Goal: Task Accomplishment & Management: Complete application form

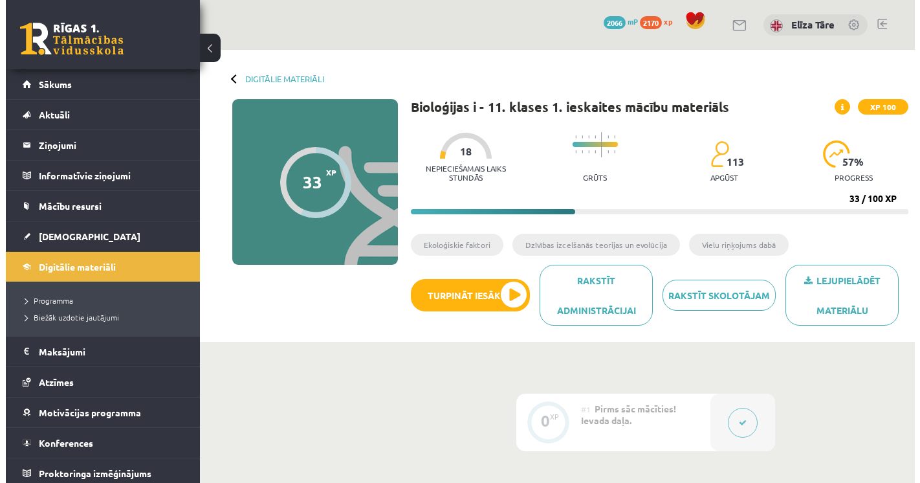
scroll to position [647, 0]
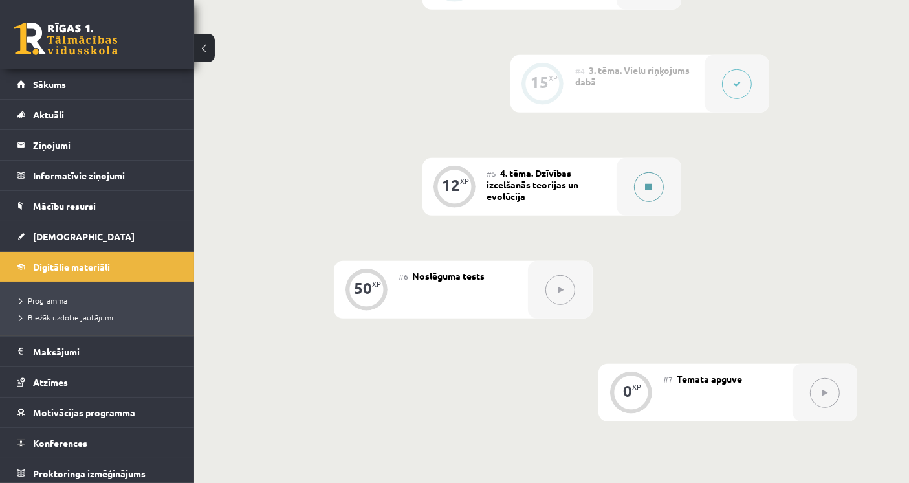
click at [654, 189] on button at bounding box center [649, 187] width 30 height 30
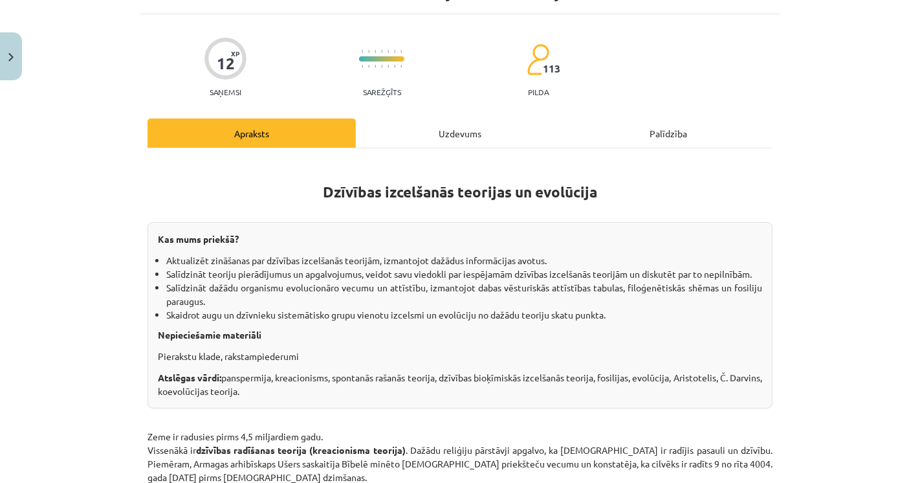
scroll to position [215, 0]
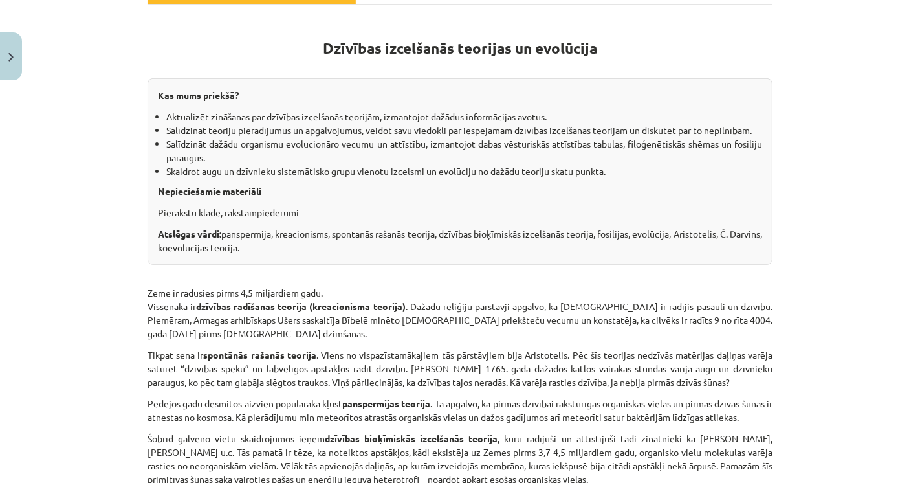
click at [886, 151] on div "Mācību tēma: Bioloģijas i - 11. klases 1. ieskaites mācību materiāls #5 4. tēma…" at bounding box center [460, 241] width 920 height 483
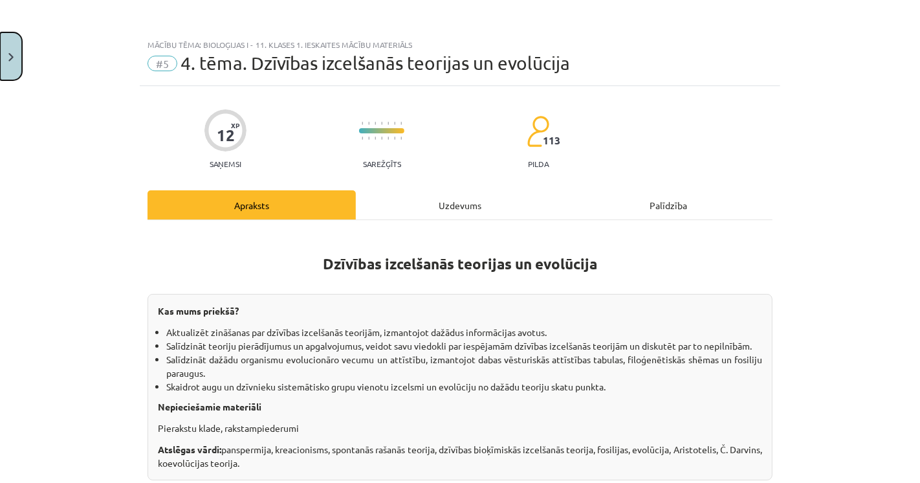
click at [21, 56] on button "Close" at bounding box center [11, 56] width 22 height 48
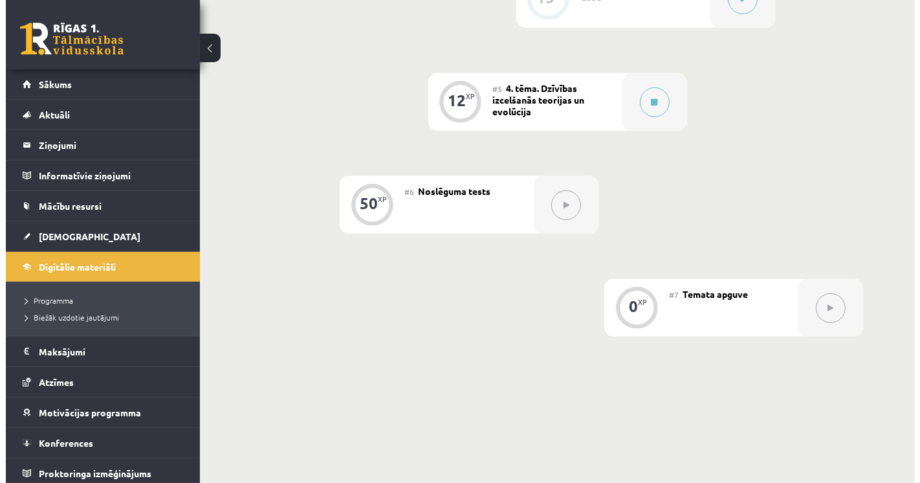
scroll to position [791, 0]
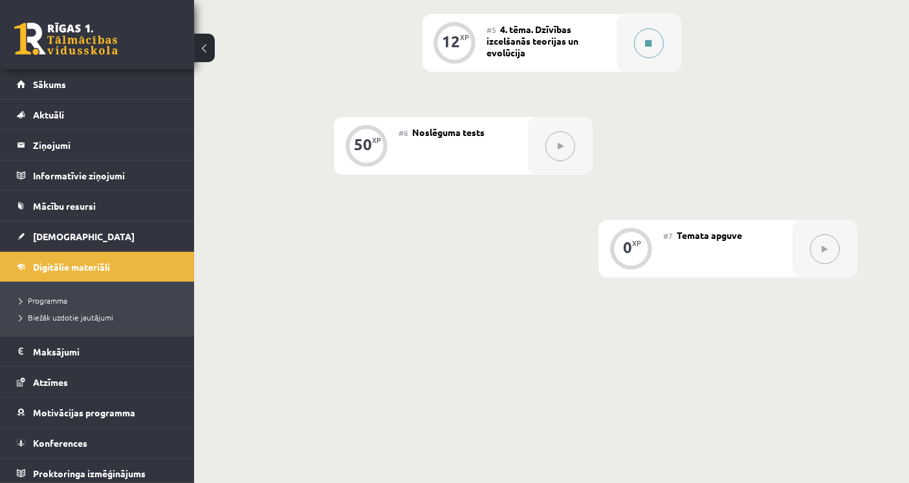
click at [630, 51] on div at bounding box center [649, 43] width 65 height 58
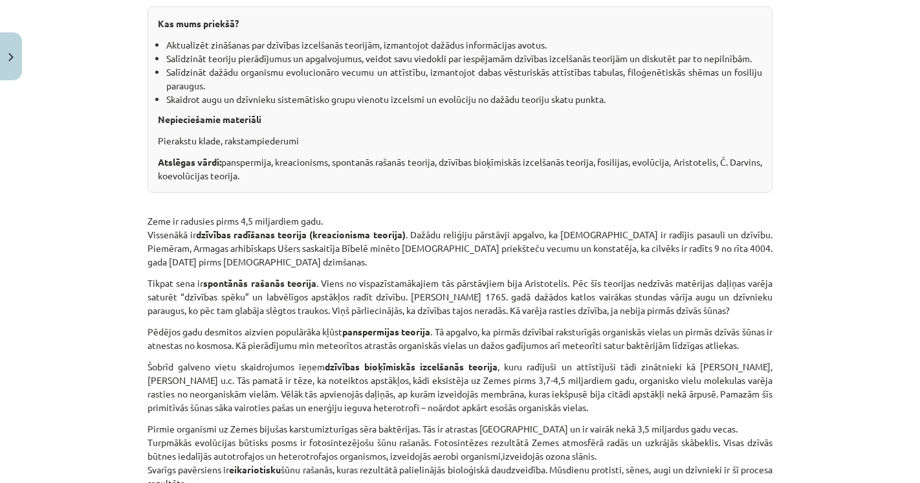
scroll to position [359, 0]
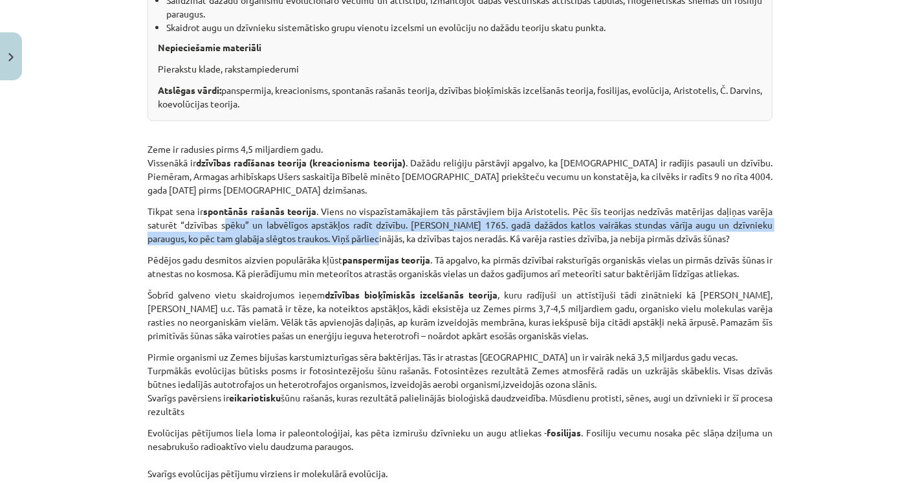
drag, startPoint x: 220, startPoint y: 221, endPoint x: 360, endPoint y: 230, distance: 140.7
click at [360, 230] on p "Tikpat sena ir spontānās rašanās teorija . Viens no vispazīstamākajiem tās pārs…" at bounding box center [460, 224] width 625 height 41
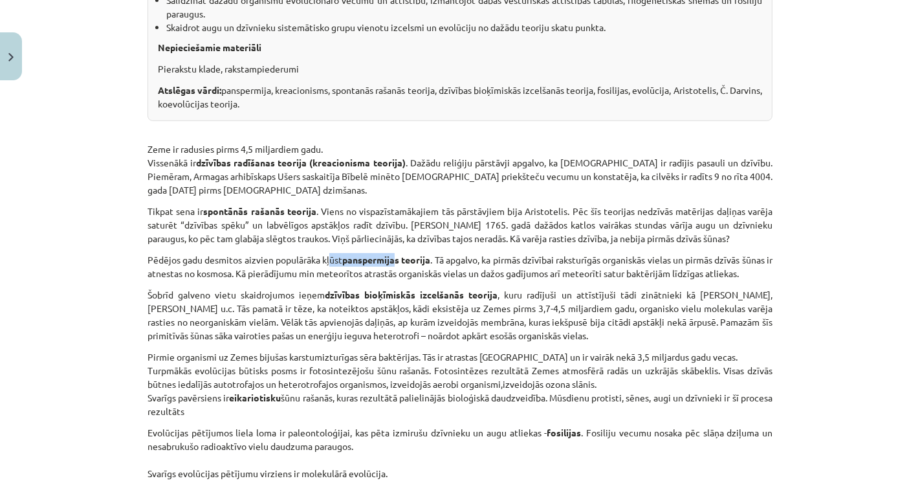
drag, startPoint x: 325, startPoint y: 259, endPoint x: 393, endPoint y: 259, distance: 67.9
click at [393, 259] on p "Pēdējos gadu desmitos aizvien populārāka kļūst panspermijas teorija . Tā apgalv…" at bounding box center [460, 266] width 625 height 27
click at [395, 262] on strong "panspermijas teorija" at bounding box center [386, 260] width 88 height 12
drag, startPoint x: 470, startPoint y: 274, endPoint x: 489, endPoint y: 275, distance: 19.4
click at [489, 275] on p "Pēdējos gadu desmitos aizvien populārāka kļūst panspermijas teorija . Tā apgalv…" at bounding box center [460, 266] width 625 height 27
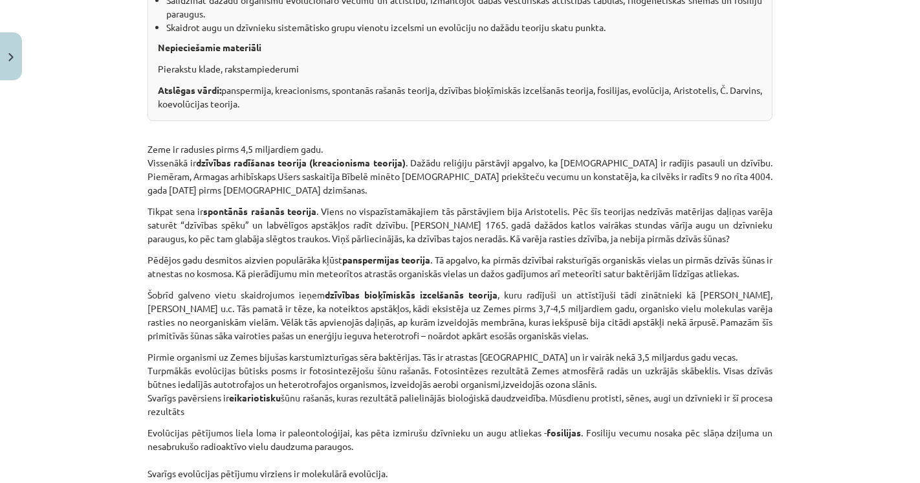
click at [469, 289] on strong "dzīvības bioķīmiskās izcelšanās teorija" at bounding box center [411, 295] width 173 height 12
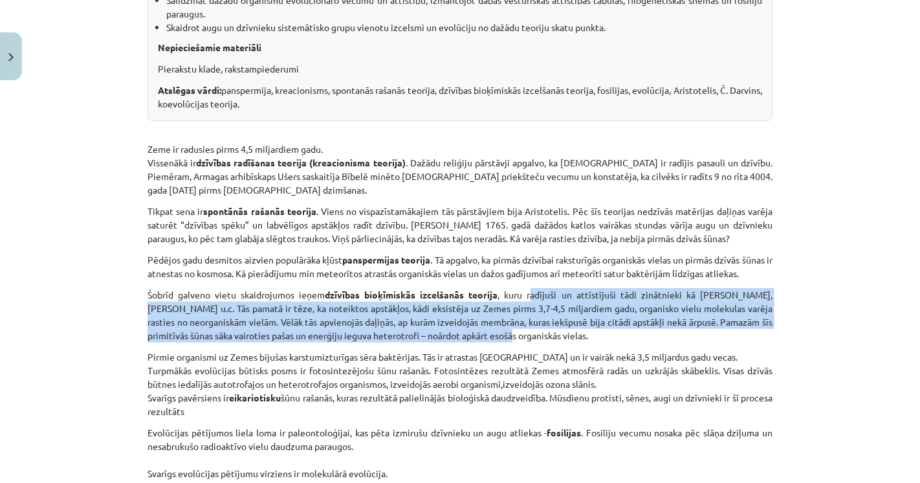
drag, startPoint x: 510, startPoint y: 292, endPoint x: 537, endPoint y: 339, distance: 53.9
click at [537, 339] on p "Šobrīd galveno vietu skaidrojumos ieņem dzīvības bioķīmiskās izcelšanās teorija…" at bounding box center [460, 315] width 625 height 54
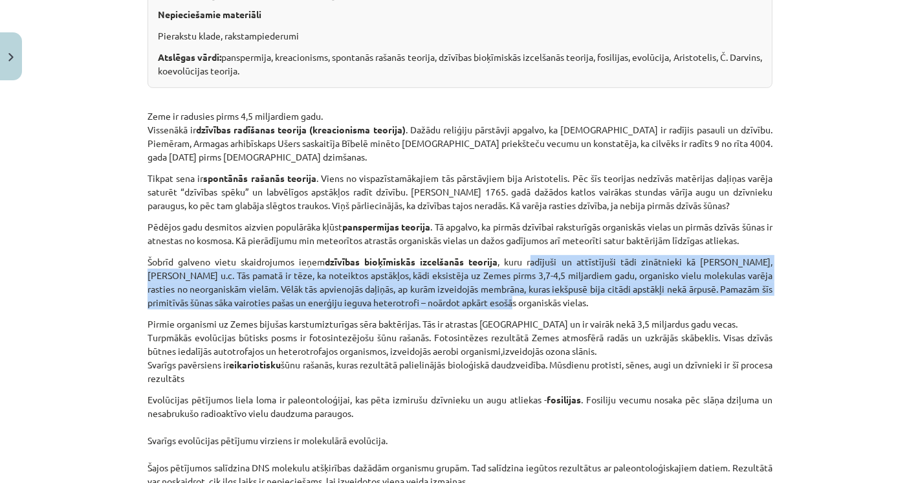
scroll to position [431, 0]
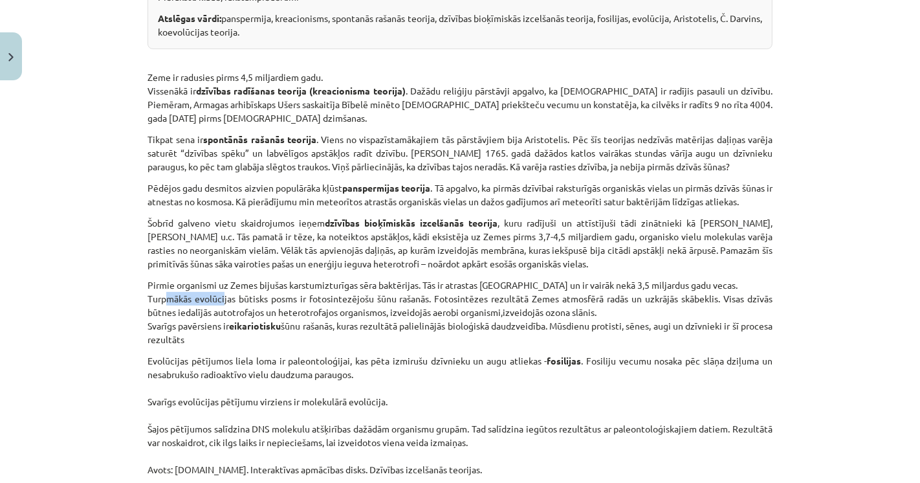
drag, startPoint x: 155, startPoint y: 303, endPoint x: 216, endPoint y: 302, distance: 61.5
click at [216, 302] on p "Pirmie organismi uz Zemes bijušas karstumizturīgas sēra baktērijas. Tās ir atra…" at bounding box center [460, 312] width 625 height 68
click at [276, 300] on p "Pirmie organismi uz Zemes bijušas karstumizturīgas sēra baktērijas. Tās ir atra…" at bounding box center [460, 312] width 625 height 68
click at [283, 300] on p "Pirmie organismi uz Zemes bijušas karstumizturīgas sēra baktērijas. Tās ir atra…" at bounding box center [460, 312] width 625 height 68
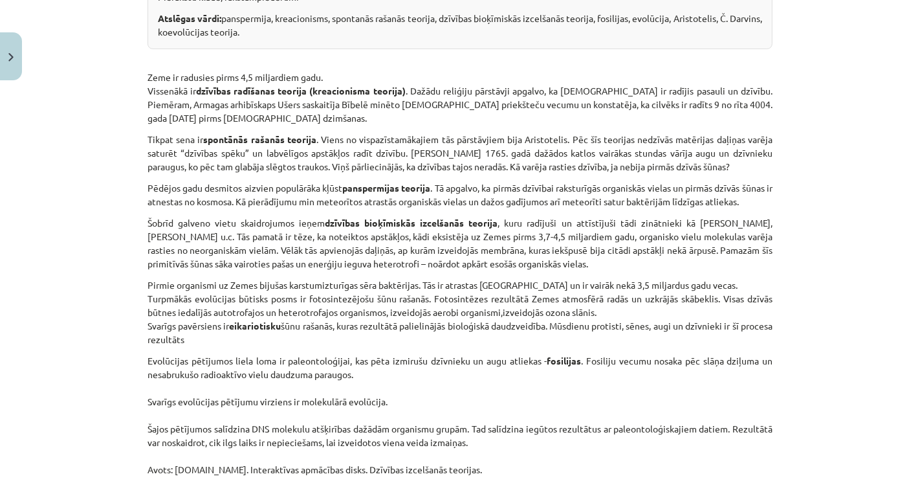
click at [223, 296] on p "Pirmie organismi uz Zemes bijušas karstumizturīgas sēra baktērijas. Tās ir atra…" at bounding box center [460, 312] width 625 height 68
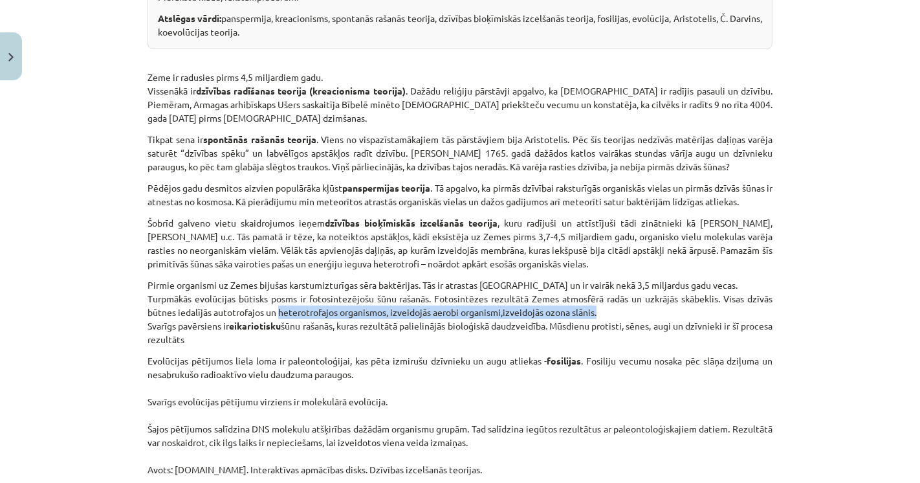
drag, startPoint x: 271, startPoint y: 311, endPoint x: 591, endPoint y: 310, distance: 319.6
click at [591, 310] on p "Pirmie organismi uz Zemes bijušas karstumizturīgas sēra baktērijas. Tās ir atra…" at bounding box center [460, 312] width 625 height 68
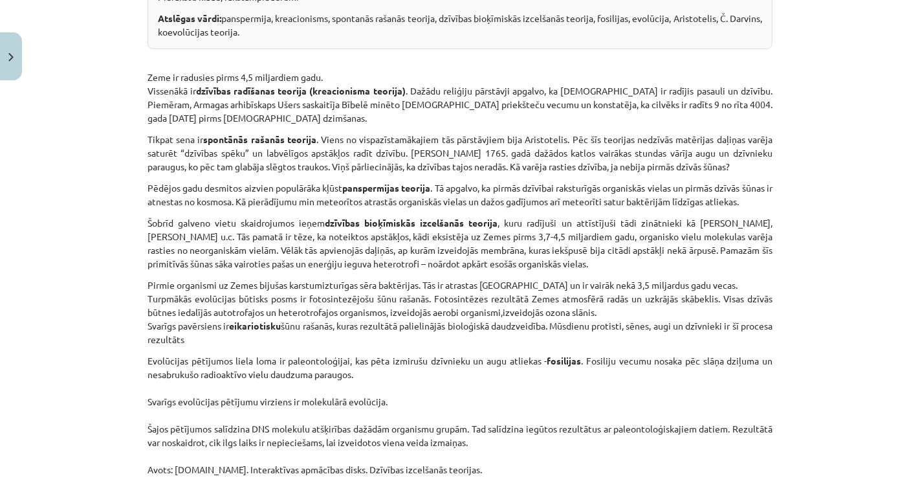
click at [115, 347] on div "Mācību tēma: Bioloģijas i - 11. klases 1. ieskaites mācību materiāls #5 4. tēma…" at bounding box center [460, 241] width 920 height 483
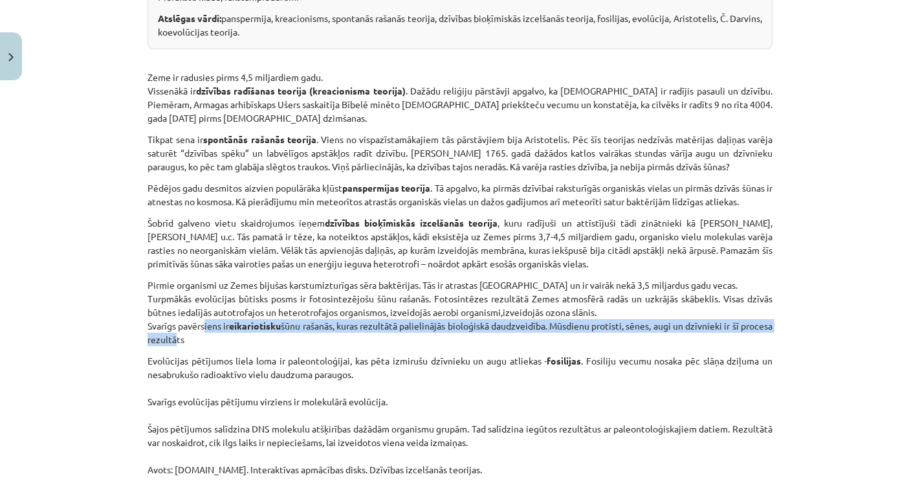
drag, startPoint x: 197, startPoint y: 323, endPoint x: 201, endPoint y: 334, distance: 11.9
click at [201, 334] on p "Pirmie organismi uz Zemes bijušas karstumizturīgas sēra baktērijas. Tās ir atra…" at bounding box center [460, 312] width 625 height 68
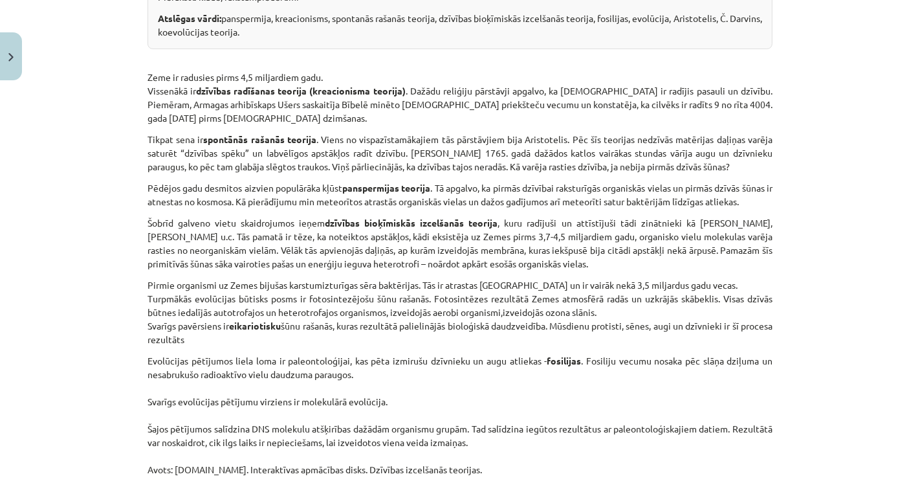
click at [312, 382] on p "Evolūcijas pētījumos liela loma ir paleontoloģijai, kas pēta izmirušu dzīvnieku…" at bounding box center [460, 422] width 625 height 136
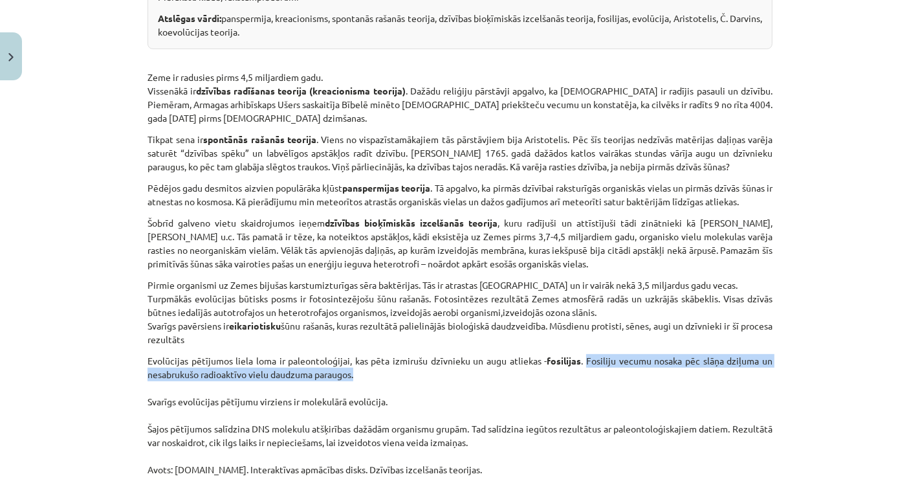
drag, startPoint x: 584, startPoint y: 360, endPoint x: 594, endPoint y: 372, distance: 16.1
click at [594, 372] on p "Evolūcijas pētījumos liela loma ir paleontoloģijai, kas pēta izmirušu dzīvnieku…" at bounding box center [460, 422] width 625 height 136
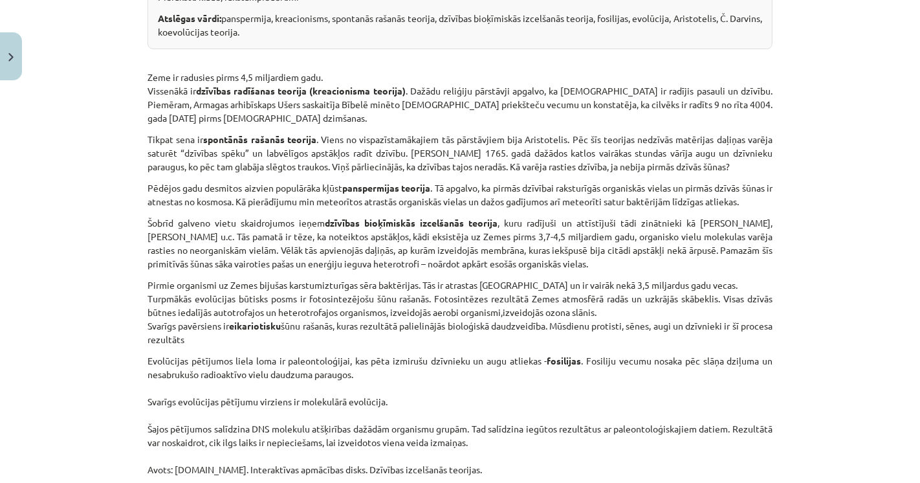
click at [261, 402] on p "Evolūcijas pētījumos liela loma ir paleontoloģijai, kas pēta izmirušu dzīvnieku…" at bounding box center [460, 422] width 625 height 136
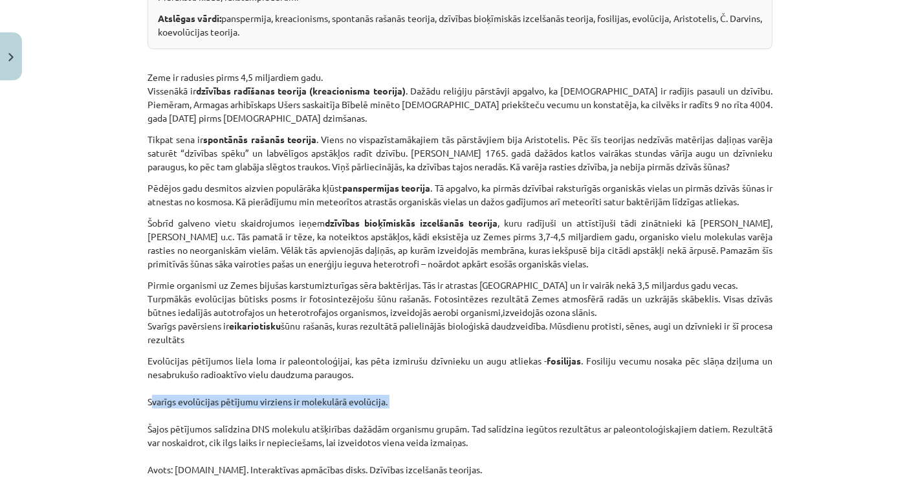
click at [261, 402] on p "Evolūcijas pētījumos liela loma ir paleontoloģijai, kas pēta izmirušu dzīvnieku…" at bounding box center [460, 422] width 625 height 136
click at [182, 406] on p "Evolūcijas pētījumos liela loma ir paleontoloģijai, kas pēta izmirušu dzīvnieku…" at bounding box center [460, 422] width 625 height 136
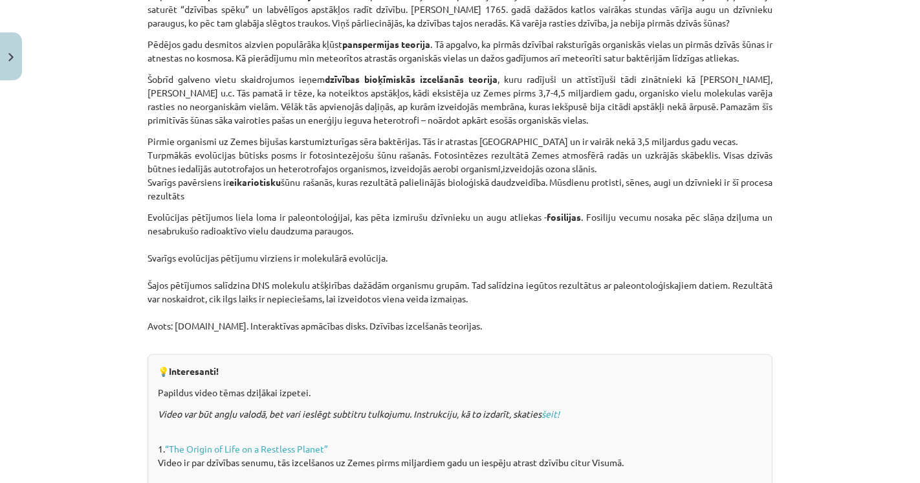
scroll to position [574, 0]
click at [82, 358] on div "Mācību tēma: Bioloģijas i - 11. klases 1. ieskaites mācību materiāls #5 4. tēma…" at bounding box center [460, 241] width 920 height 483
drag, startPoint x: 170, startPoint y: 320, endPoint x: 201, endPoint y: 325, distance: 31.5
click at [201, 325] on p "Evolūcijas pētījumos liela loma ir paleontoloģijai, kas pēta izmirušu dzīvnieku…" at bounding box center [460, 278] width 625 height 136
copy p "Siic.lu.lv"
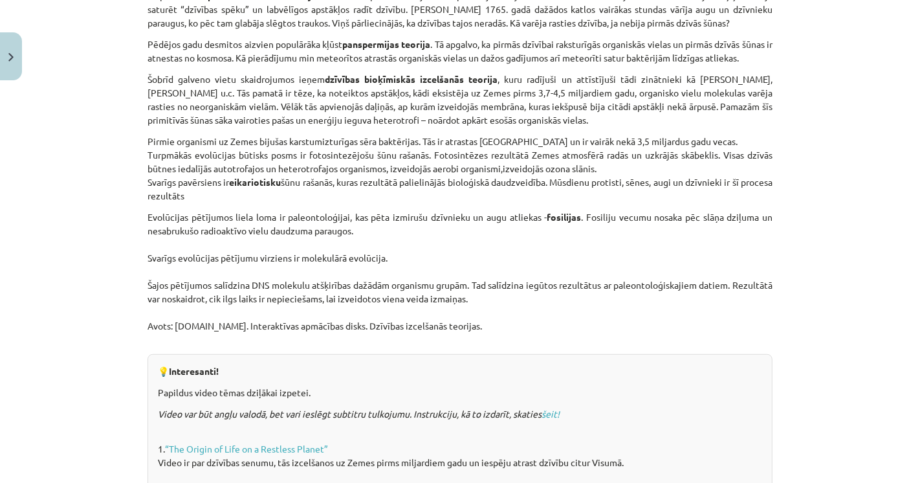
click at [341, 324] on p "Evolūcijas pētījumos liela loma ir paleontoloģijai, kas pēta izmirušu dzīvnieku…" at bounding box center [460, 278] width 625 height 136
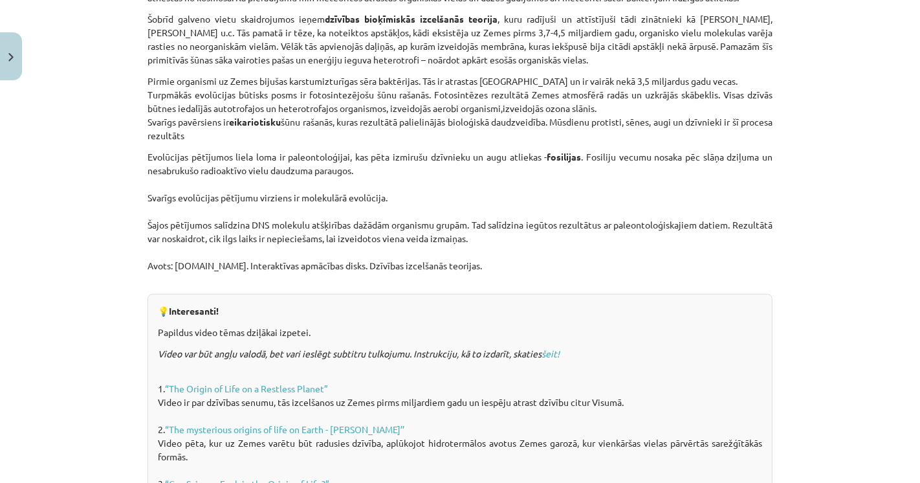
scroll to position [719, 0]
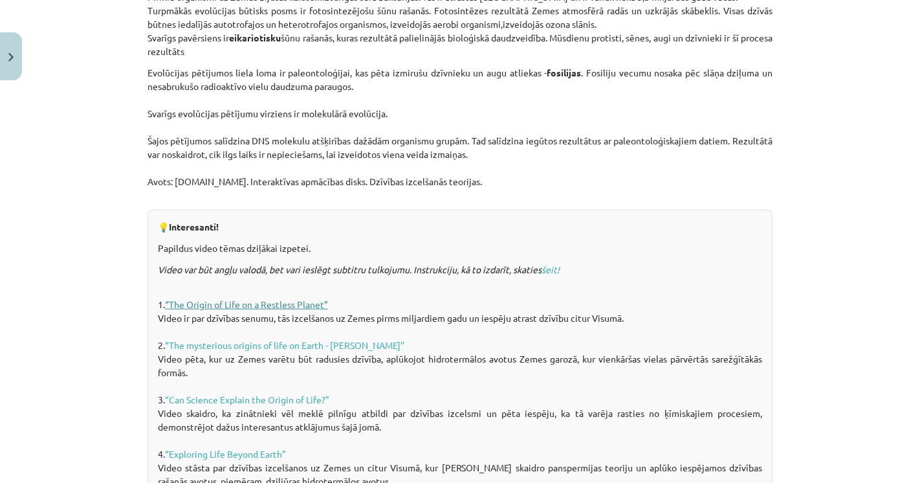
click at [211, 299] on link "“The Origin of Life on a Restless Planet”" at bounding box center [246, 304] width 163 height 12
click at [257, 343] on link "The mysterious origins of life on Earth - Luka Seamus Wright’’" at bounding box center [286, 345] width 235 height 12
click at [276, 393] on link "“Can Science Explain the Origin of Life?”" at bounding box center [247, 399] width 164 height 12
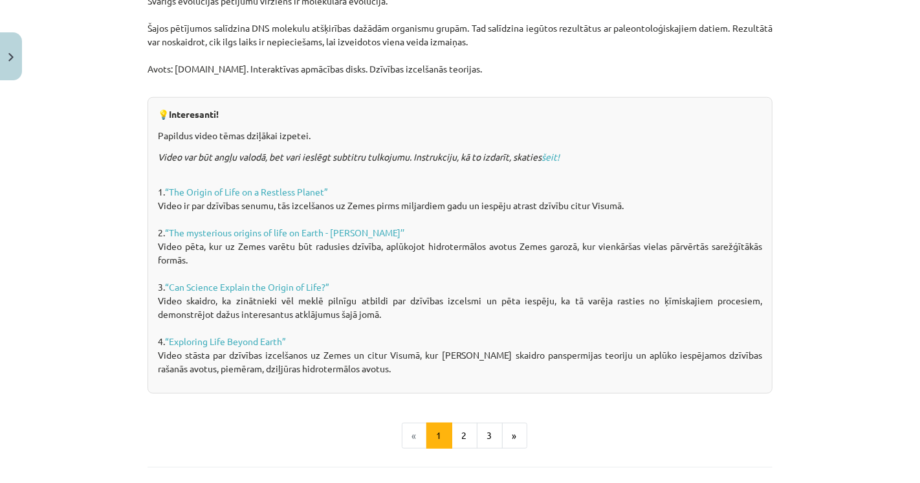
scroll to position [862, 0]
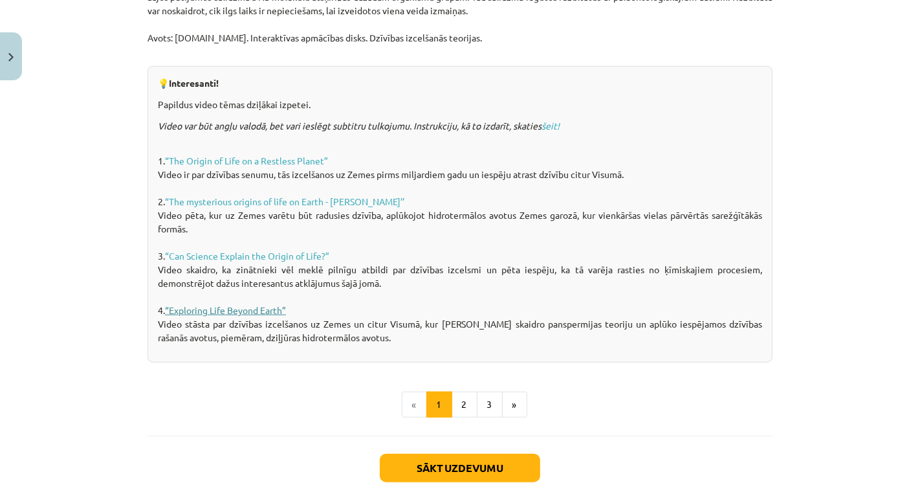
click at [226, 307] on link "“Exploring Life Beyond Earth”" at bounding box center [225, 310] width 121 height 12
click at [458, 302] on p "1. “The Origin of Life on a Restless Planet” Video ir par dzīvības senumu, tās …" at bounding box center [460, 242] width 604 height 204
click at [462, 398] on button "2" at bounding box center [465, 404] width 26 height 26
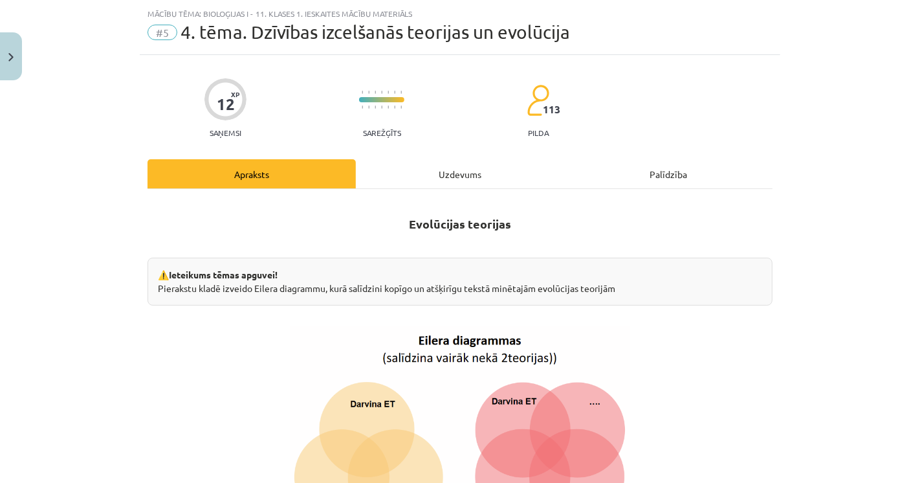
scroll to position [0, 0]
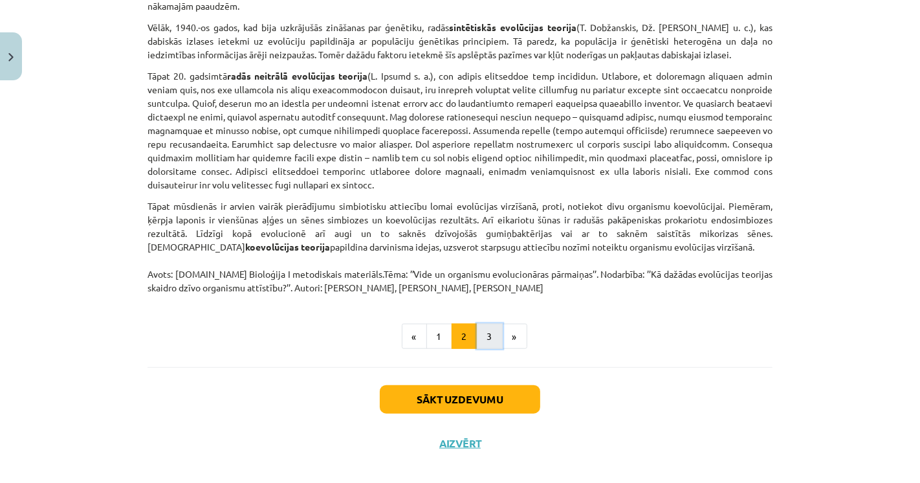
click at [486, 329] on button "3" at bounding box center [490, 336] width 26 height 26
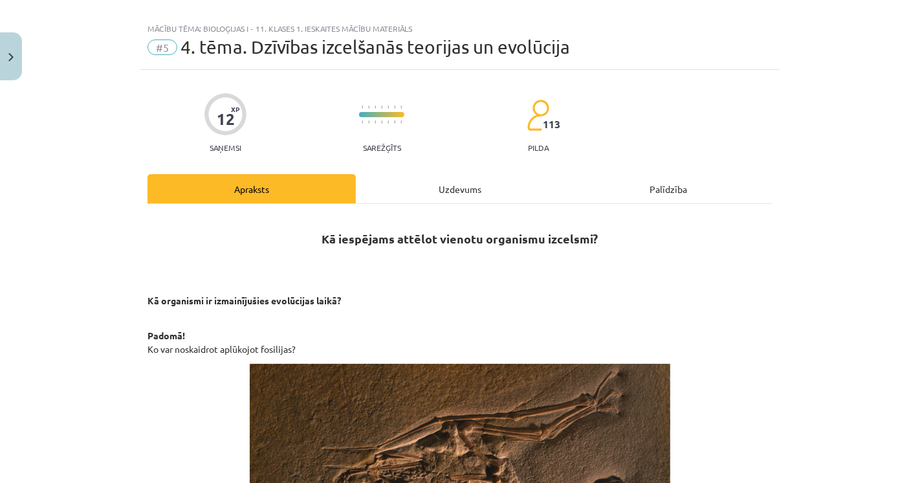
scroll to position [15, 0]
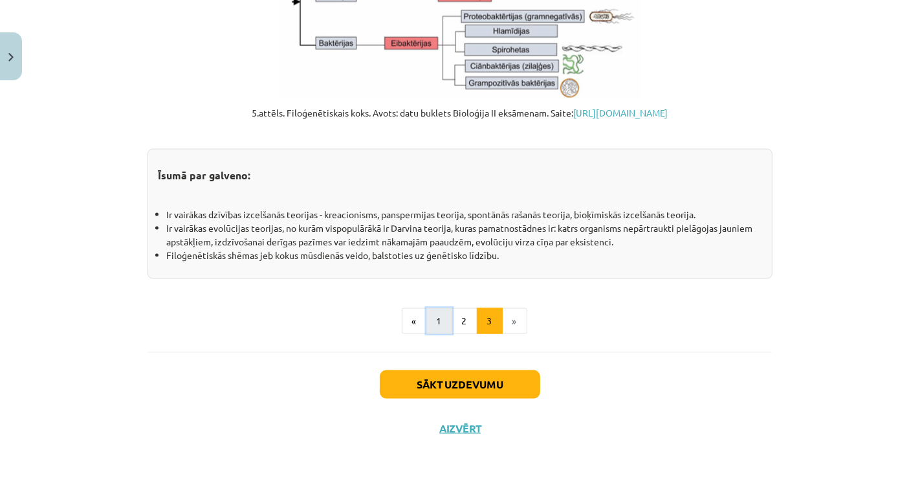
click at [435, 326] on button "1" at bounding box center [439, 321] width 26 height 26
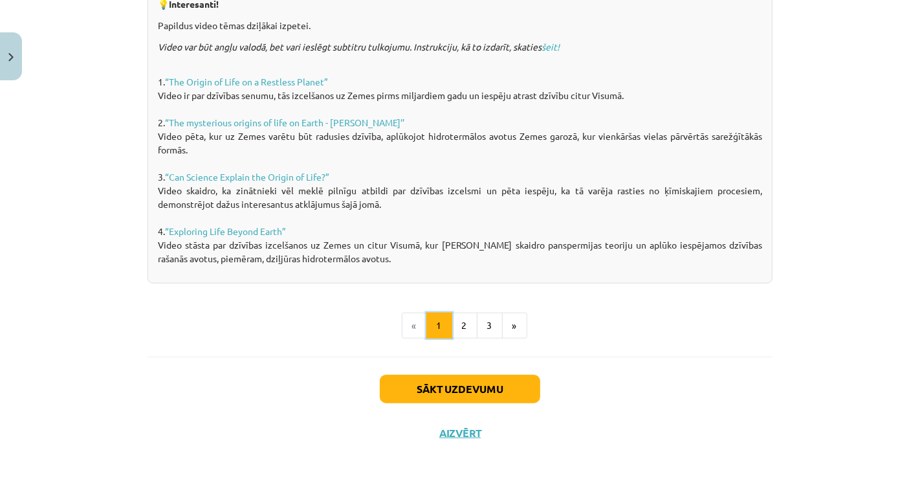
scroll to position [943, 0]
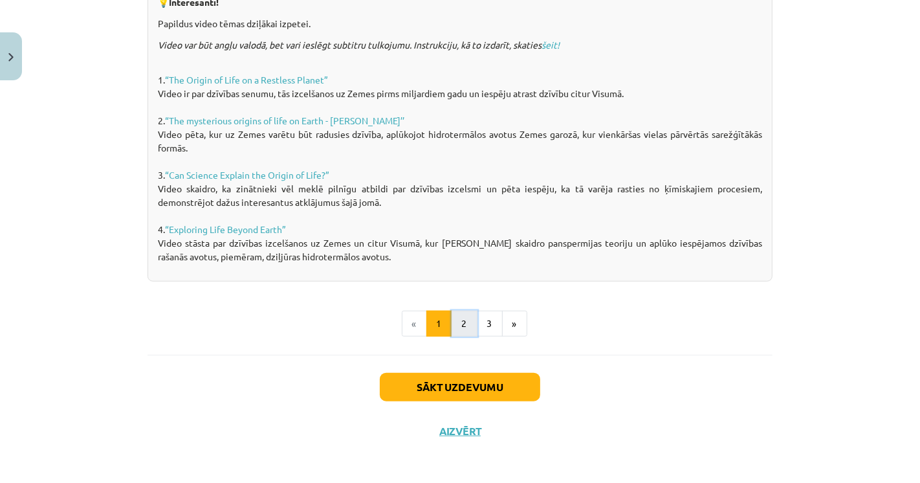
click at [461, 318] on button "2" at bounding box center [465, 324] width 26 height 26
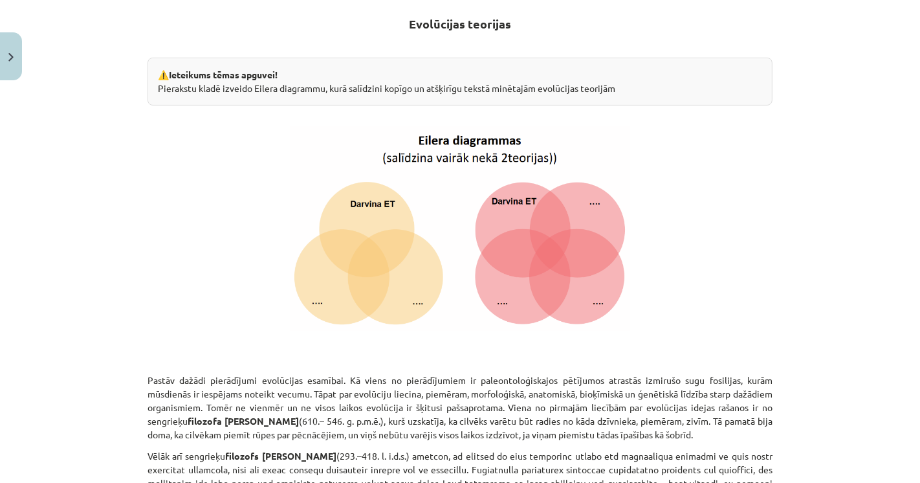
scroll to position [0, 0]
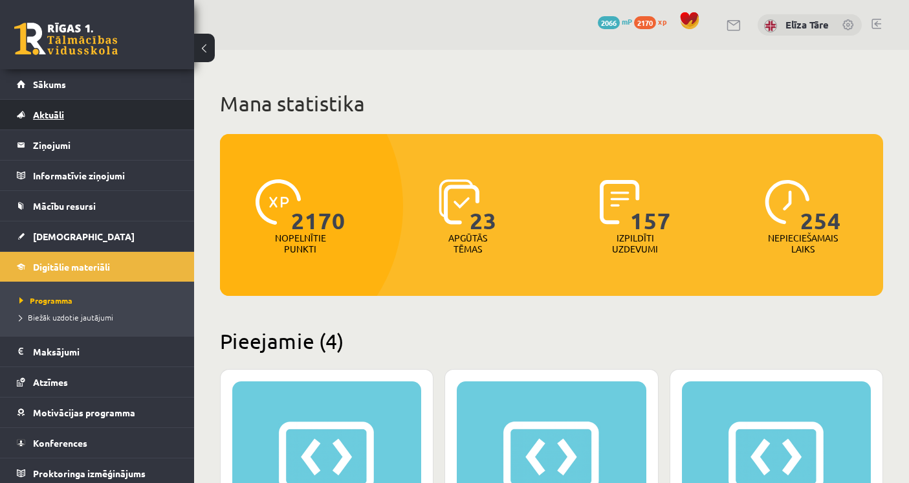
scroll to position [719, 0]
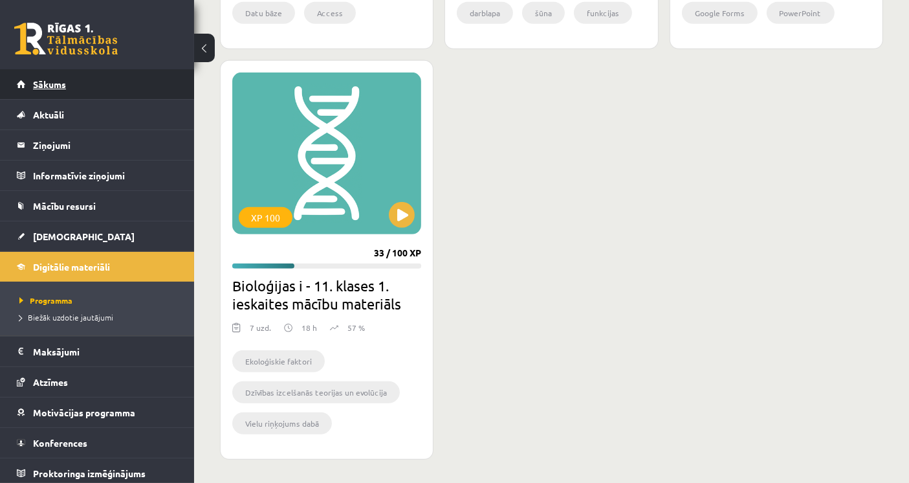
click at [70, 91] on link "Sākums" at bounding box center [97, 84] width 161 height 30
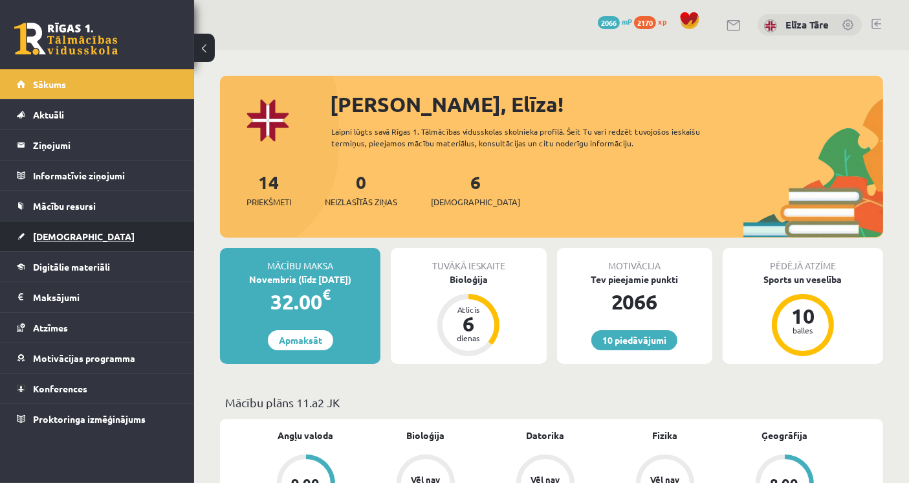
click at [92, 241] on link "[DEMOGRAPHIC_DATA]" at bounding box center [97, 236] width 161 height 30
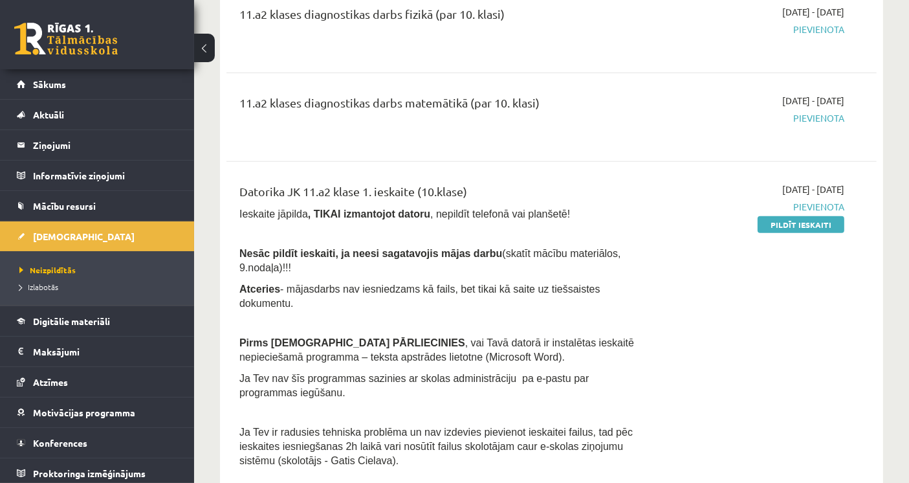
scroll to position [574, 0]
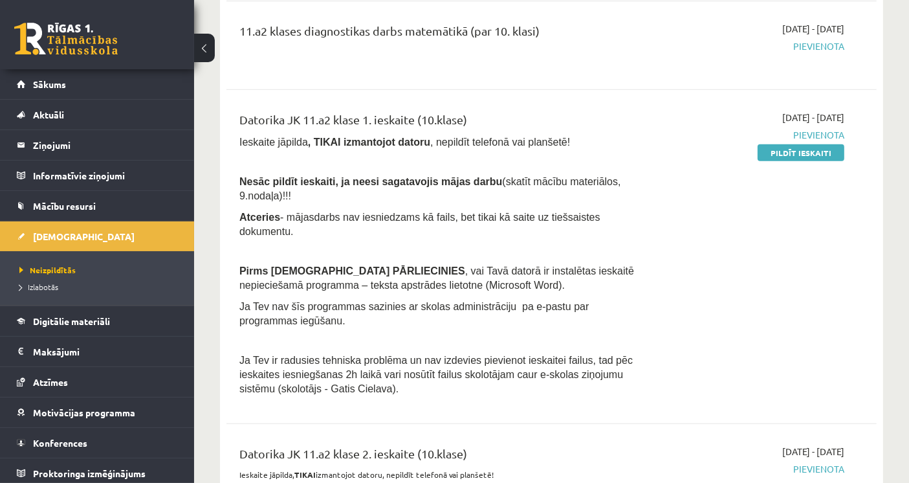
click at [849, 268] on div "2025-09-01 - 2025-10-31 Pievienota Pildīt ieskaiti" at bounding box center [750, 257] width 208 height 292
click at [786, 152] on link "Pildīt ieskaiti" at bounding box center [801, 152] width 87 height 17
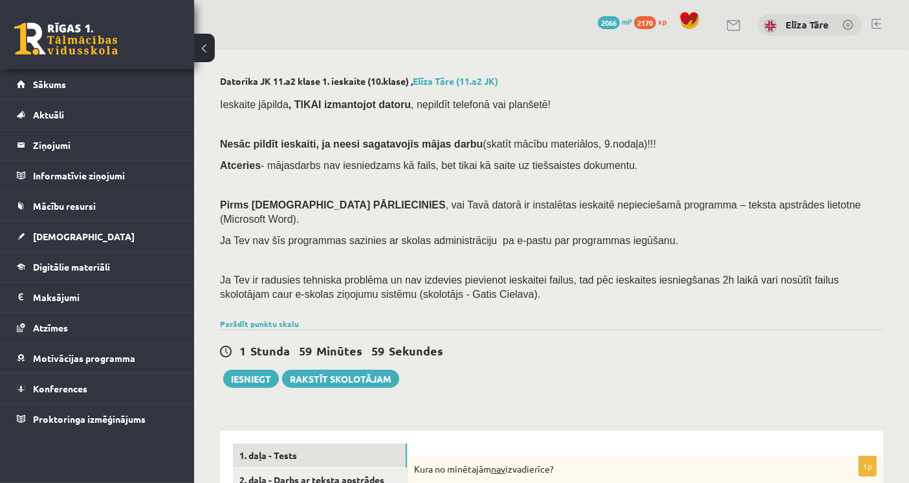
click at [697, 208] on span ", vai Tavā datorā ir instalētas ieskaitē nepieciešamā programma – teksta apstrā…" at bounding box center [540, 211] width 641 height 25
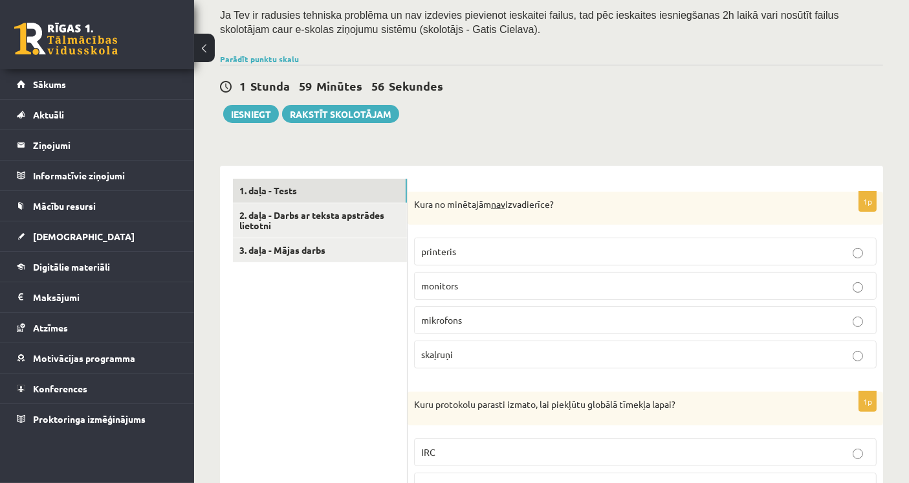
scroll to position [287, 0]
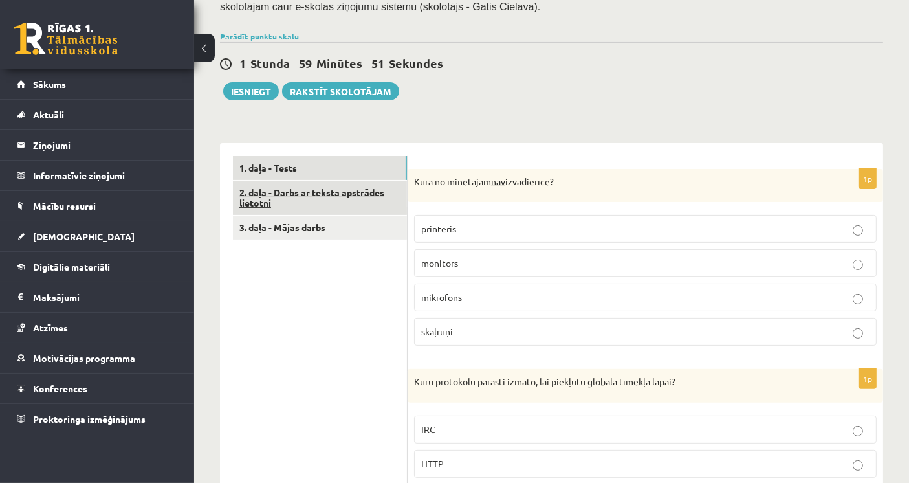
click at [316, 188] on link "2. daļa - Darbs ar teksta apstrādes lietotni" at bounding box center [320, 197] width 174 height 35
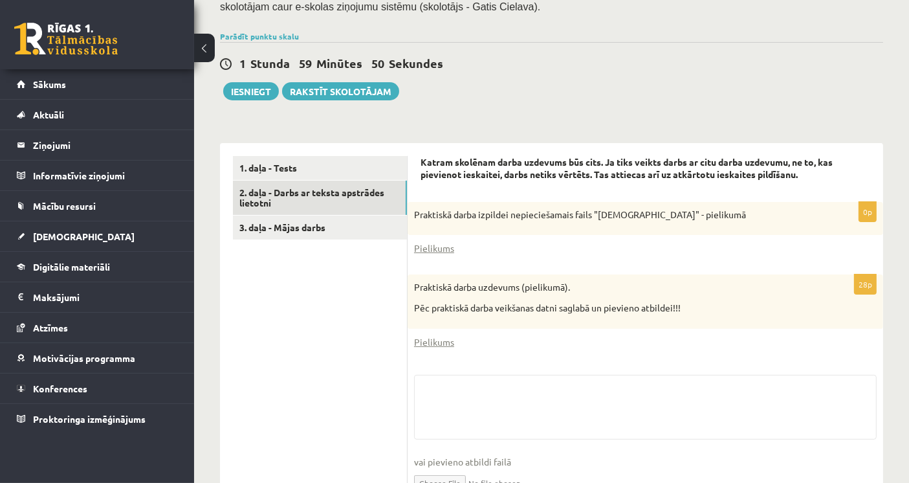
click at [791, 130] on div "**********" at bounding box center [551, 328] width 663 height 397
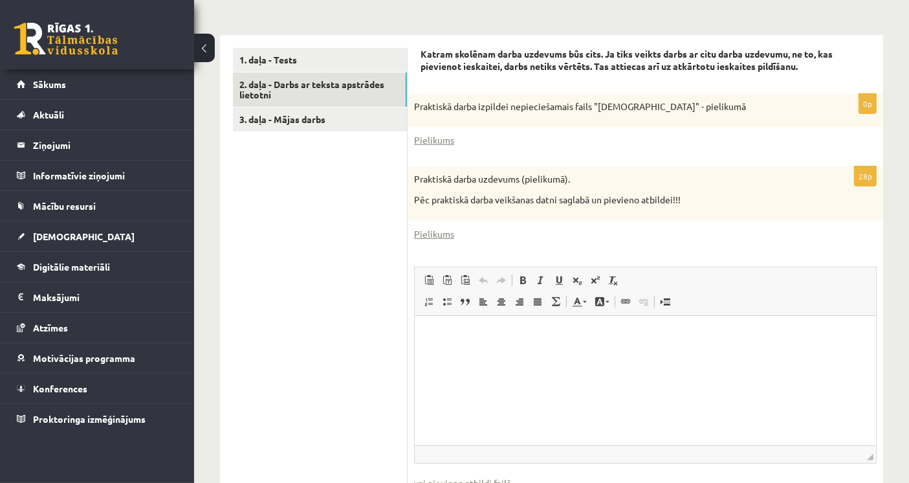
scroll to position [327, 0]
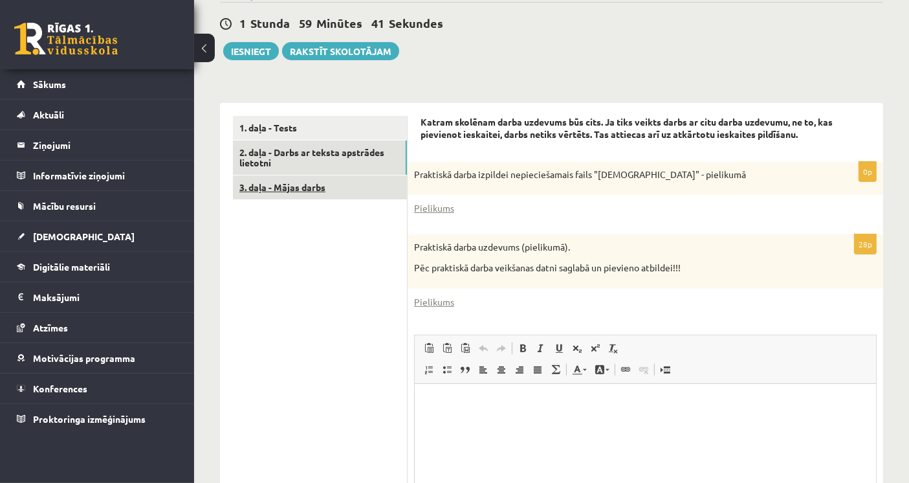
click at [308, 175] on link "3. daļa - Mājas darbs" at bounding box center [320, 187] width 174 height 24
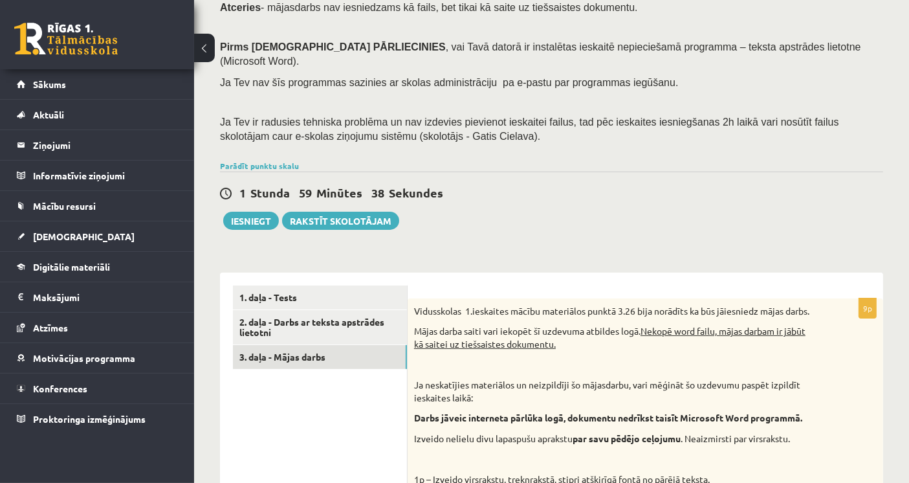
scroll to position [112, 0]
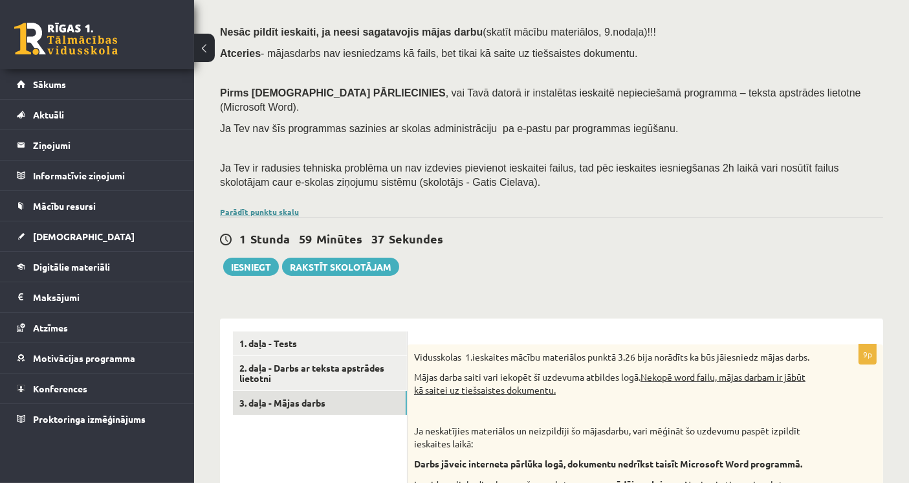
click at [260, 206] on link "Parādīt punktu skalu" at bounding box center [259, 211] width 79 height 10
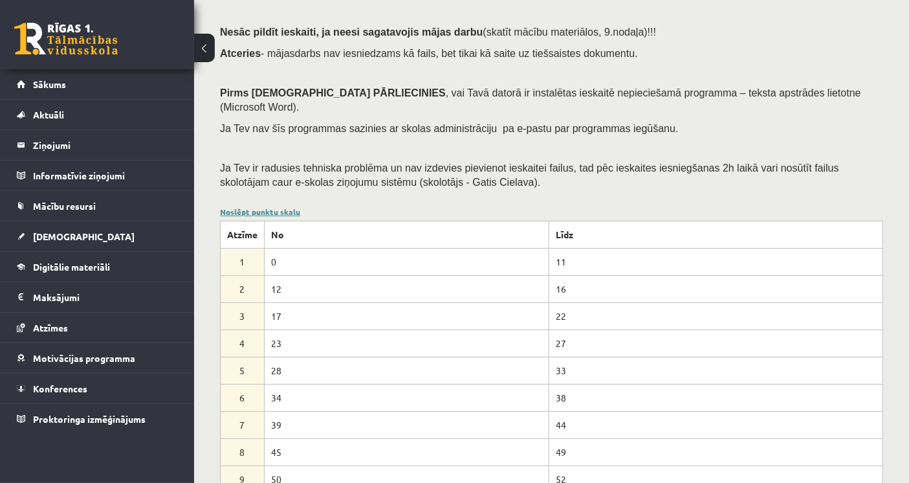
click at [260, 206] on link "Noslēpt punktu skalu" at bounding box center [260, 211] width 80 height 10
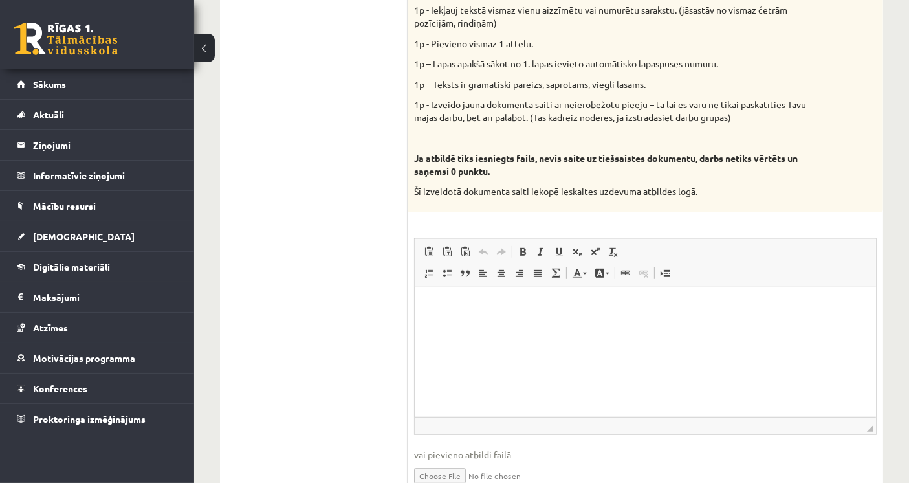
scroll to position [769, 0]
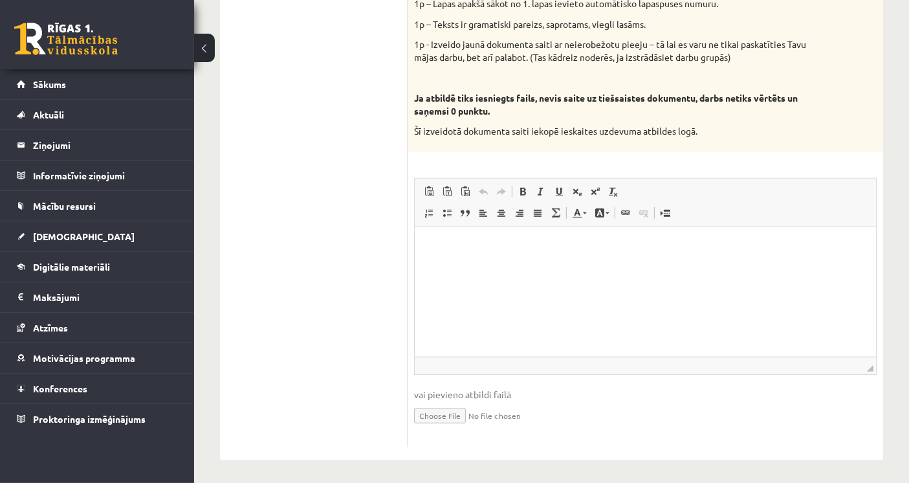
click at [492, 261] on html at bounding box center [644, 245] width 461 height 39
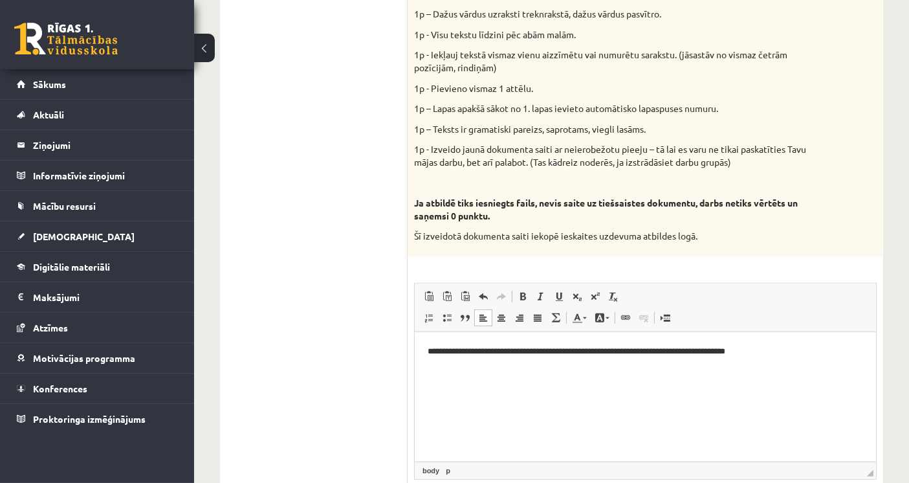
scroll to position [338, 0]
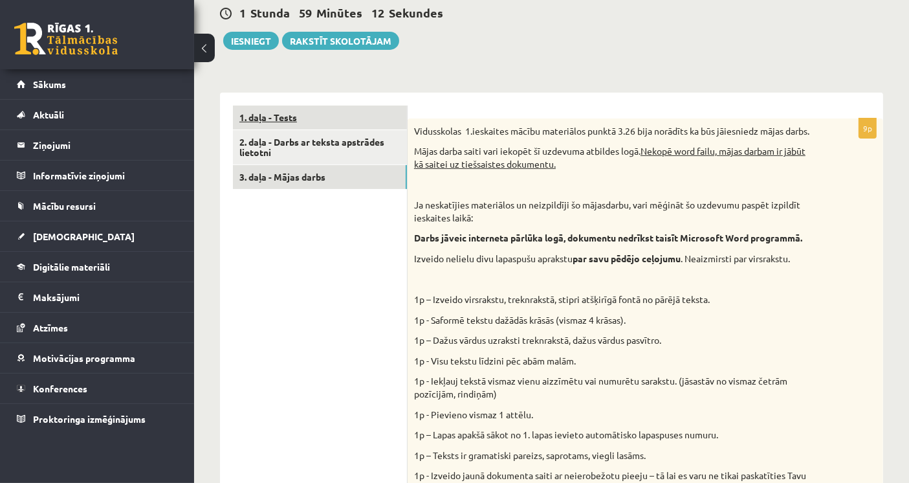
click at [350, 112] on link "1. daļa - Tests" at bounding box center [320, 117] width 174 height 24
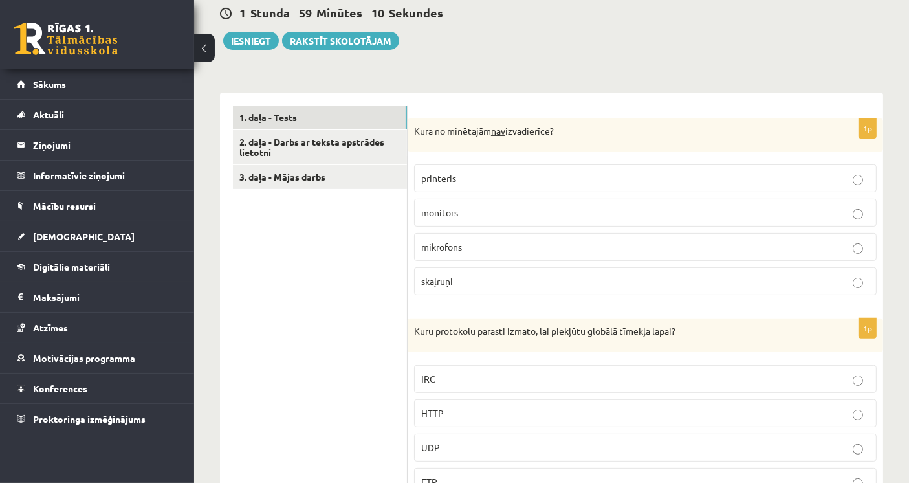
click at [462, 241] on span "mikrofons" at bounding box center [441, 247] width 41 height 12
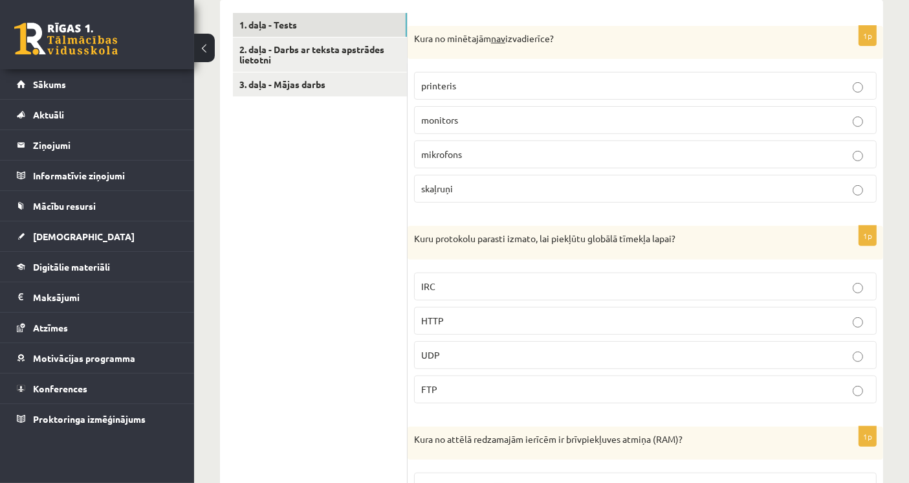
scroll to position [481, 0]
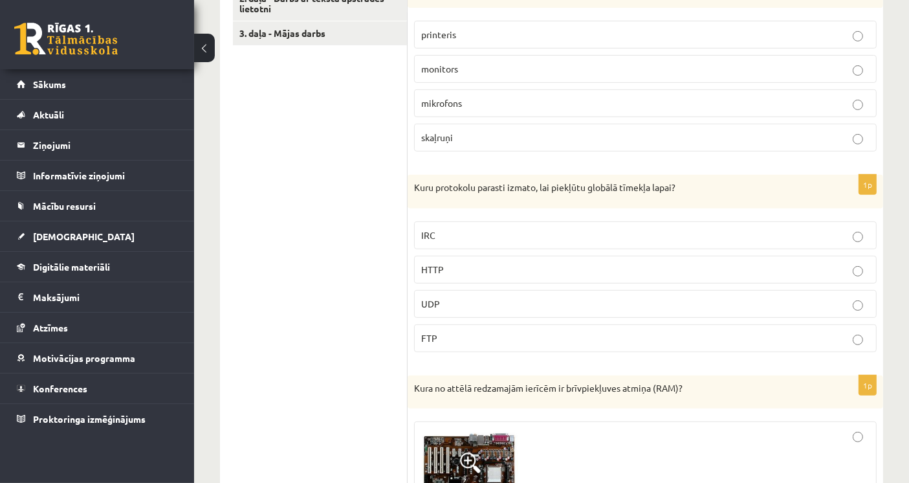
click at [454, 263] on p "HTTP" at bounding box center [645, 270] width 448 height 14
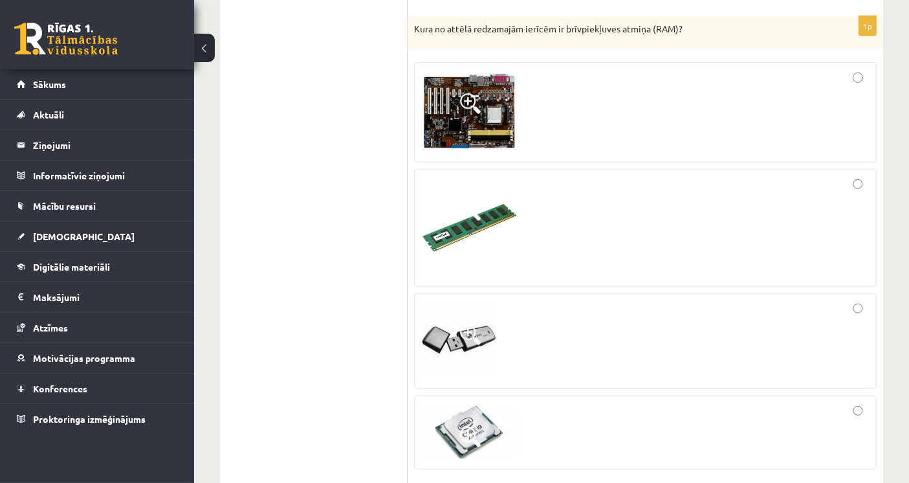
scroll to position [841, 0]
click at [551, 220] on div at bounding box center [645, 227] width 448 height 104
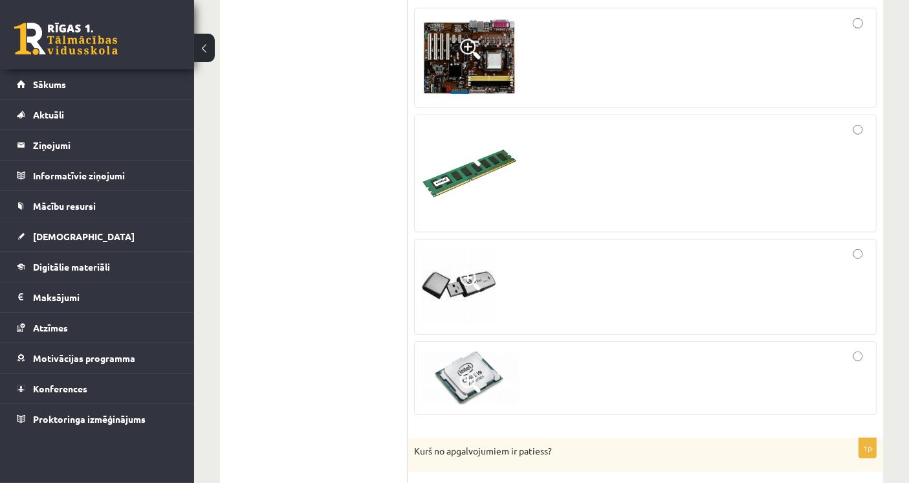
scroll to position [1056, 0]
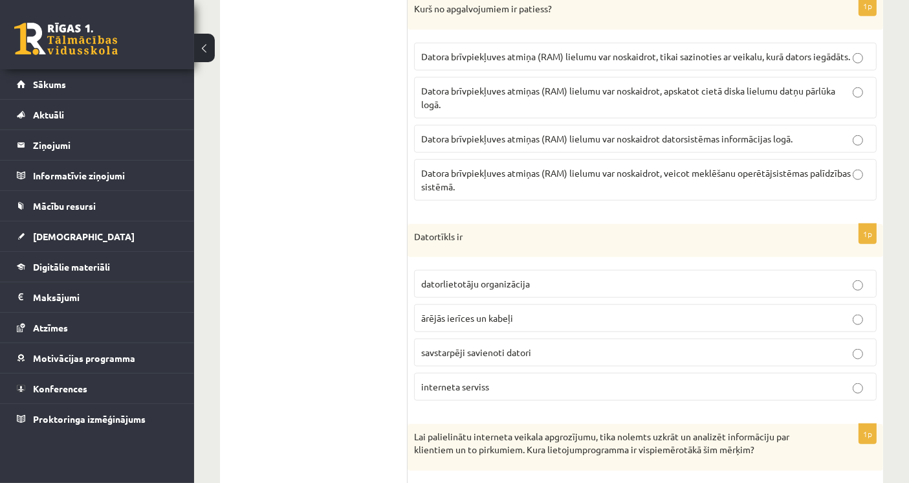
scroll to position [1344, 0]
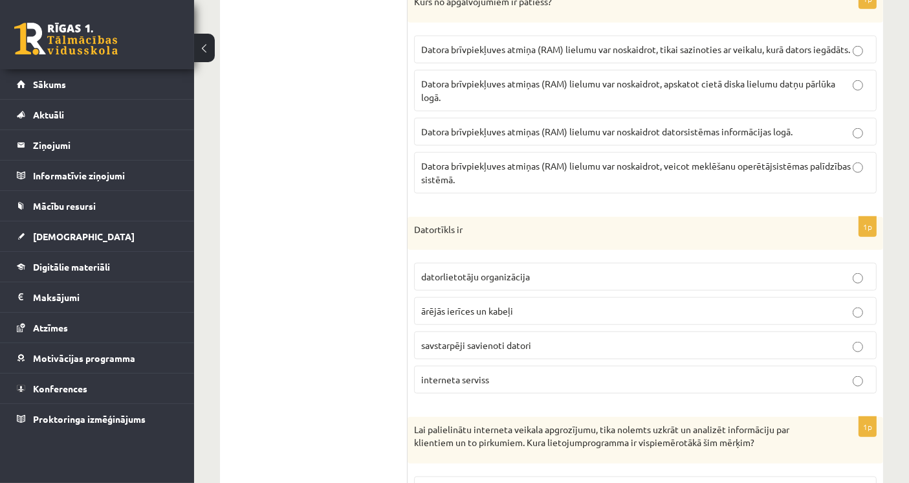
click at [464, 339] on span "savstarpēji savienoti datori" at bounding box center [476, 345] width 110 height 12
drag, startPoint x: 584, startPoint y: 340, endPoint x: 436, endPoint y: 340, distance: 147.5
click at [436, 340] on p "savstarpēji savienoti datori" at bounding box center [645, 345] width 448 height 14
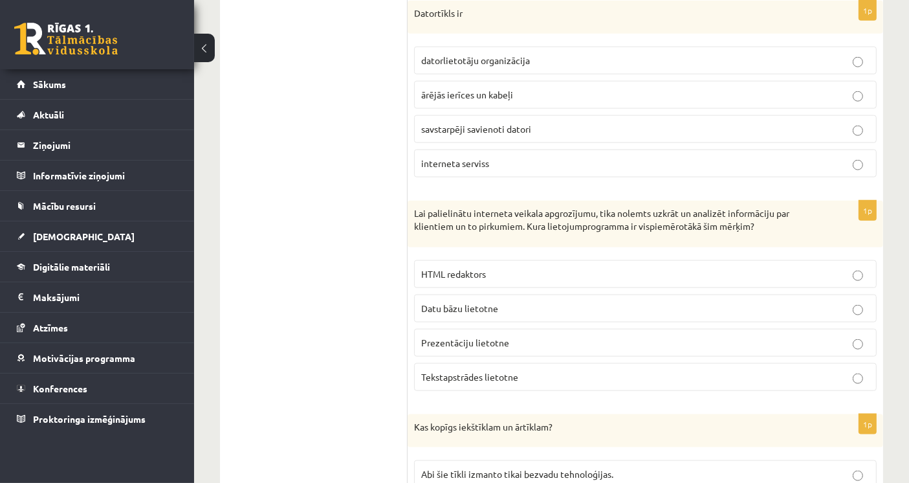
click at [514, 301] on p "Datu bāzu lietotne" at bounding box center [645, 308] width 448 height 14
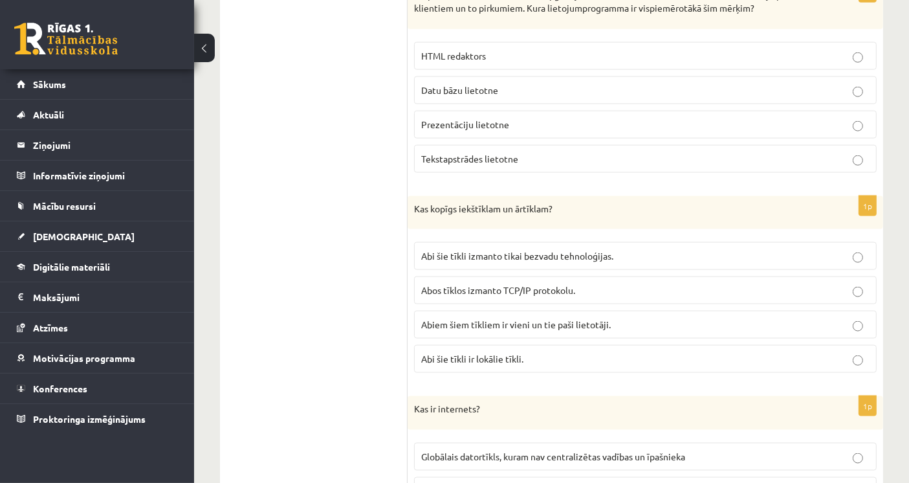
scroll to position [1847, 0]
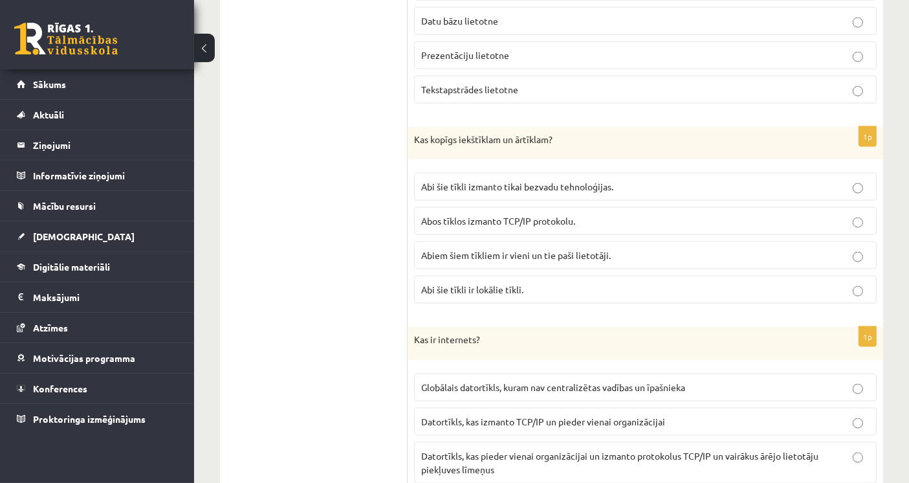
click at [467, 276] on label "Abi šie tīkli ir lokālie tīkli." at bounding box center [645, 290] width 463 height 28
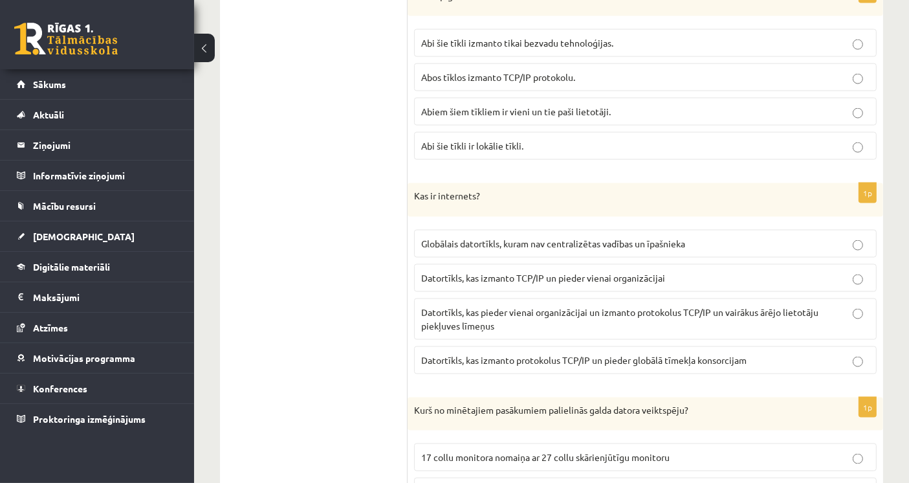
scroll to position [1991, 0]
click at [479, 230] on label "Globālais datortīkls, kuram nav centralizētas vadības un īpašnieka" at bounding box center [645, 244] width 463 height 28
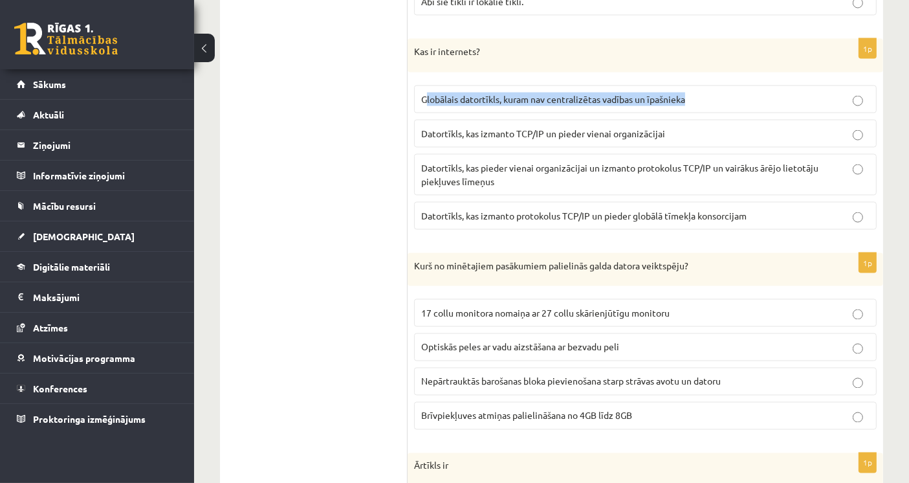
drag, startPoint x: 426, startPoint y: 94, endPoint x: 728, endPoint y: 93, distance: 302.1
click at [728, 93] on p "Globālais datortīkls, kuram nav centralizētas vadības un īpašnieka" at bounding box center [645, 100] width 448 height 14
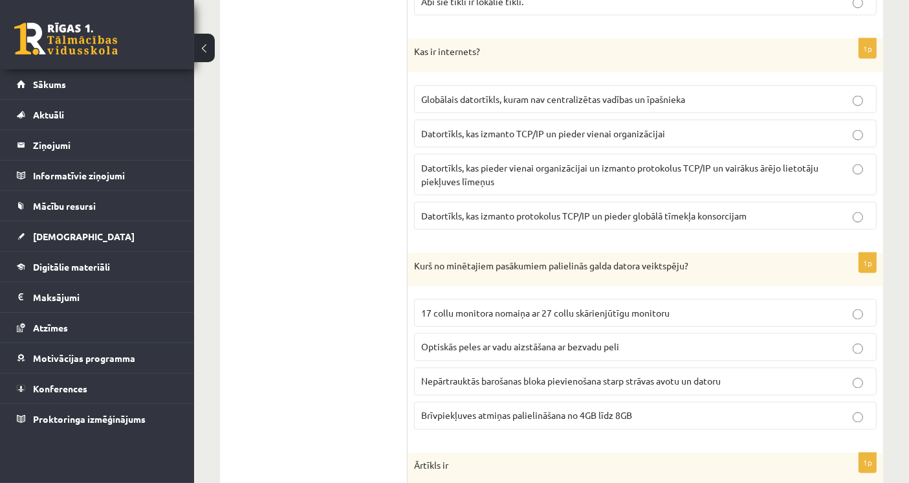
click at [303, 143] on ul "1. daļa - Tests 2. daļa - Darbs ar teksta apstrādes lietotni 3. daļa - Mājas da…" at bounding box center [320, 282] width 175 height 3948
click at [457, 410] on span "Brīvpiekļuves atmiņas palielināšana no 4GB līdz 8GB" at bounding box center [526, 416] width 211 height 12
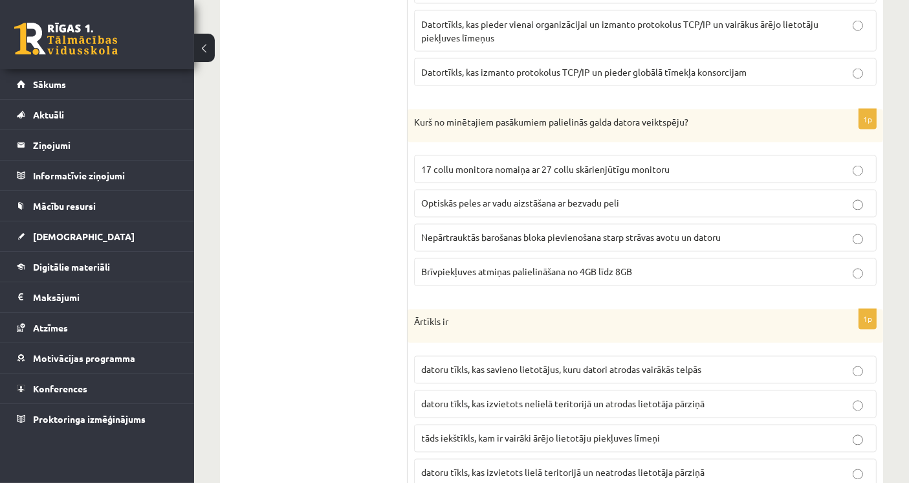
scroll to position [2350, 0]
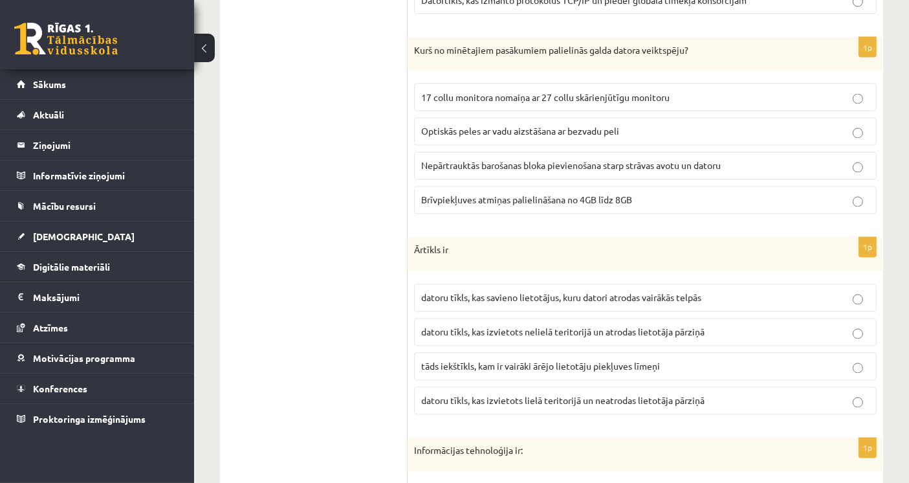
click at [443, 326] on span "datoru tīkls, kas izvietots nelielā teritorijā un atrodas lietotāja pārziņā" at bounding box center [562, 332] width 283 height 12
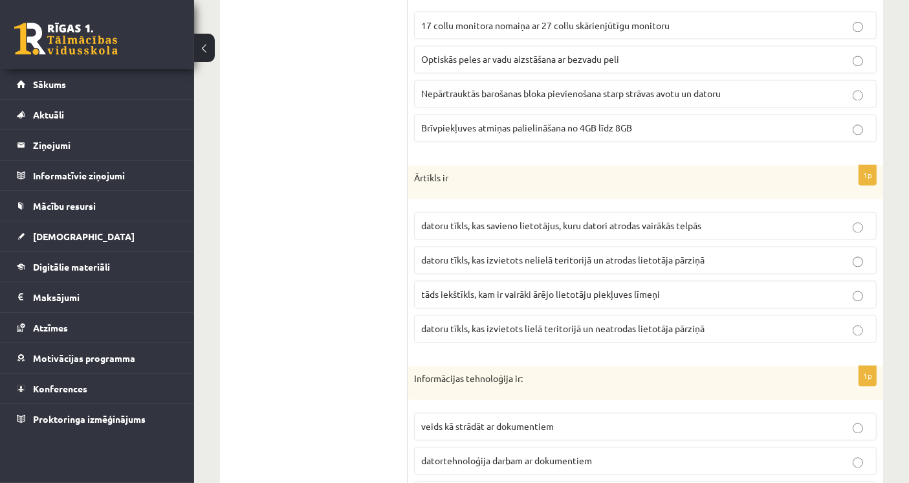
click at [716, 288] on p "tāds iekštīkls, kam ir vairāki ārējo lietotāju piekļuves līmeņi" at bounding box center [645, 295] width 448 height 14
drag, startPoint x: 428, startPoint y: 274, endPoint x: 548, endPoint y: 274, distance: 119.7
click at [548, 289] on span "tāds iekštīkls, kam ir vairāki ārējo lietotāju piekļuves līmeņi" at bounding box center [540, 295] width 239 height 12
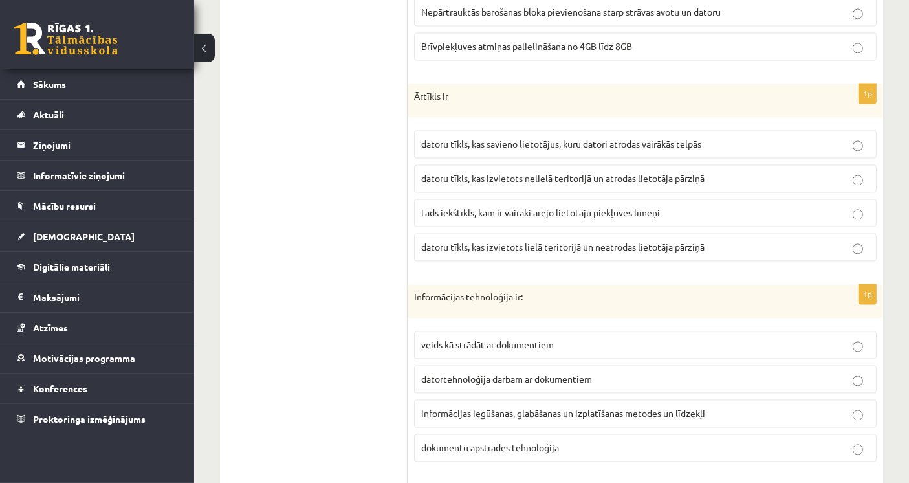
scroll to position [2566, 0]
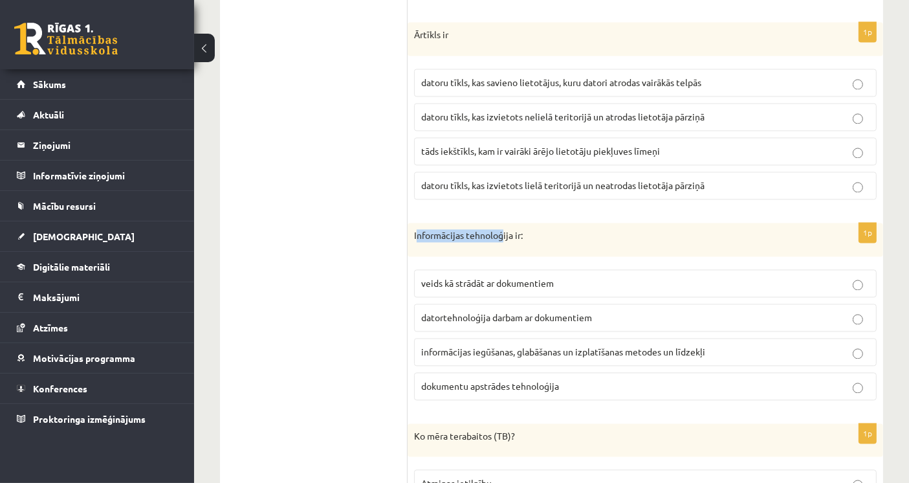
drag, startPoint x: 417, startPoint y: 223, endPoint x: 503, endPoint y: 223, distance: 86.0
click at [503, 229] on p "Informācijas tehnoloģija ir:" at bounding box center [613, 235] width 398 height 13
click at [765, 345] on p "informācijas iegūšanas, glabāšanas un izplatīšanas metodes un līdzekļi" at bounding box center [645, 352] width 448 height 14
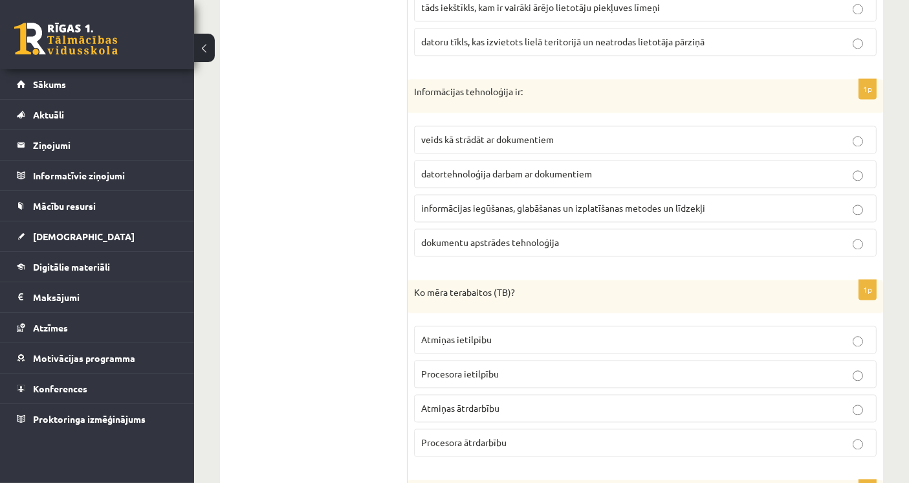
scroll to position [2782, 0]
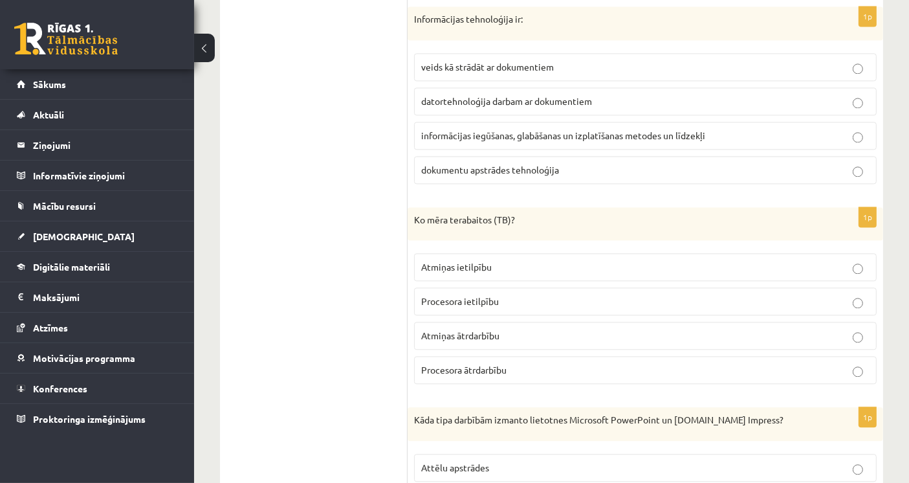
click at [501, 260] on p "Atmiņas ietilpību" at bounding box center [645, 267] width 448 height 14
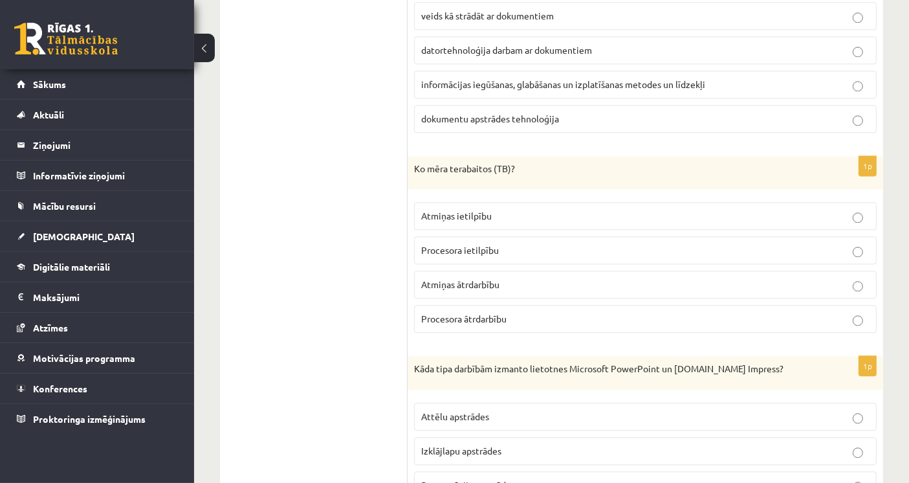
scroll to position [2925, 0]
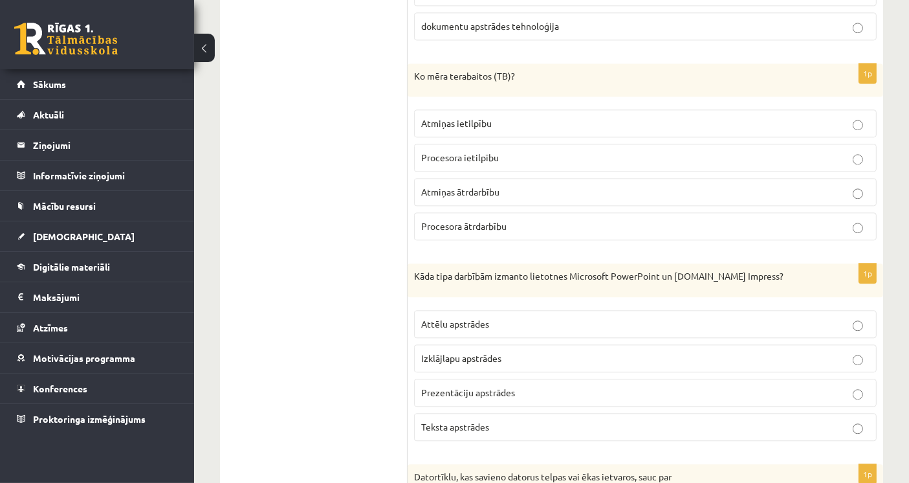
click at [475, 386] on span "Prezentāciju apstrādes" at bounding box center [468, 392] width 94 height 12
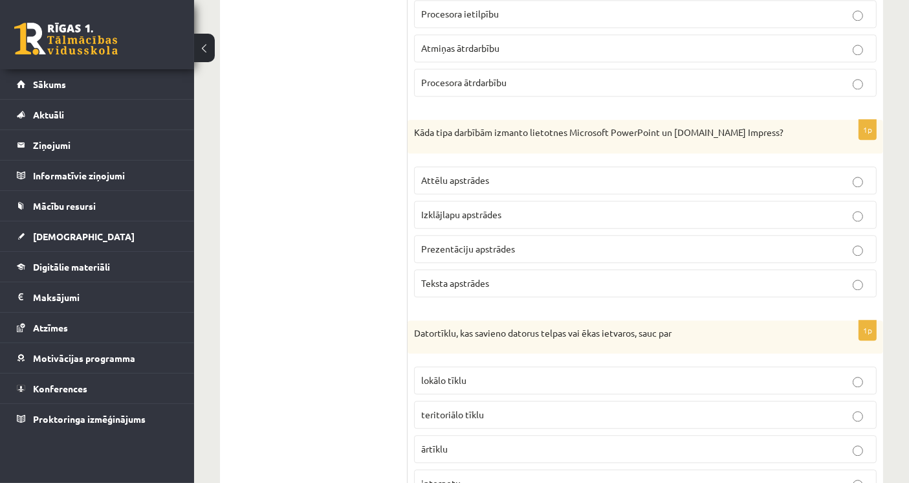
scroll to position [3141, 0]
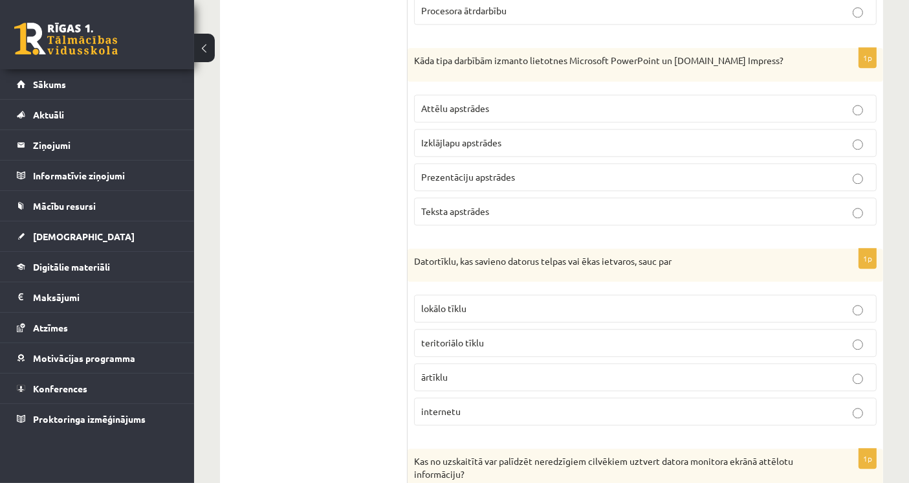
click at [508, 301] on p "lokālo tīklu" at bounding box center [645, 308] width 448 height 14
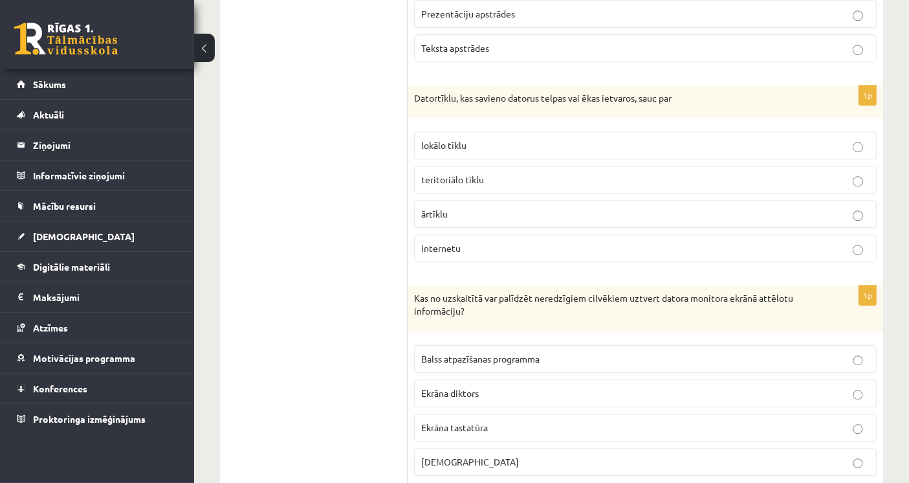
scroll to position [3356, 0]
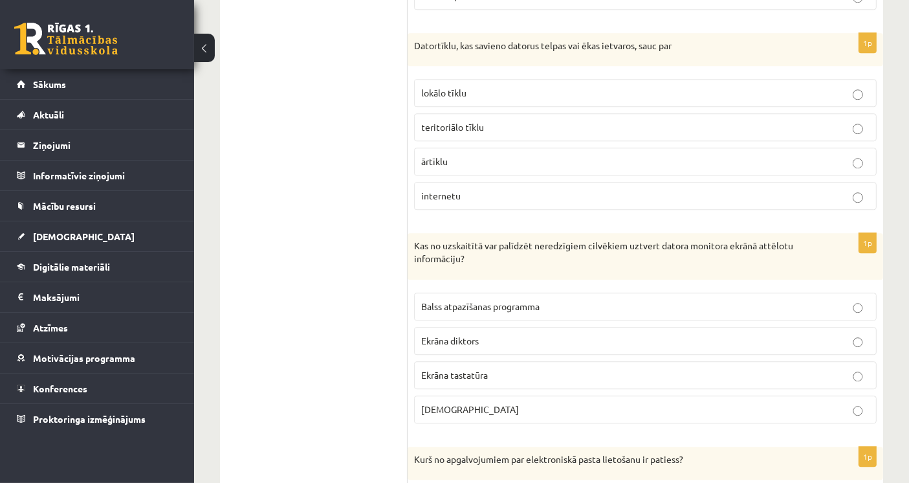
click at [551, 300] on p "Balss atpazīšanas programma" at bounding box center [645, 307] width 448 height 14
click at [492, 334] on p "Ekrāna diktors" at bounding box center [645, 341] width 448 height 14
click at [493, 300] on span "Balss atpazīšanas programma" at bounding box center [480, 306] width 118 height 12
click at [488, 334] on p "Ekrāna diktors" at bounding box center [645, 341] width 448 height 14
click at [492, 300] on span "Balss atpazīšanas programma" at bounding box center [480, 306] width 118 height 12
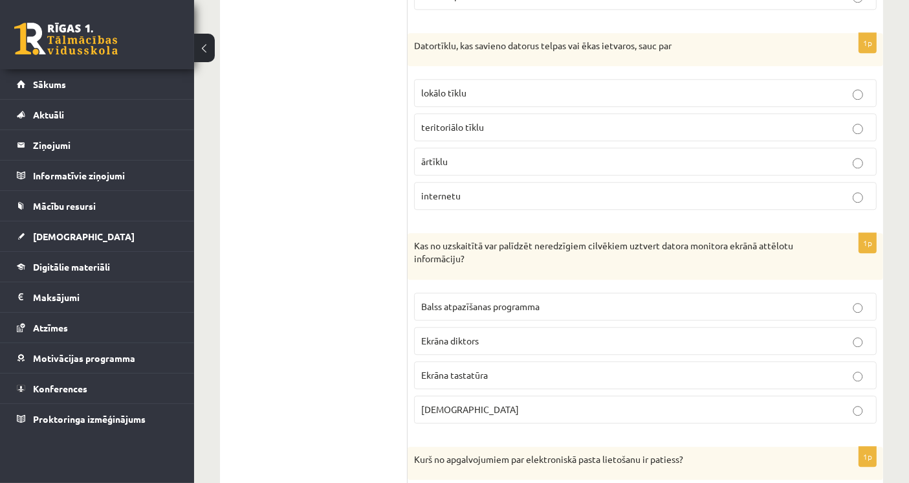
click at [496, 334] on p "Ekrāna diktors" at bounding box center [645, 341] width 448 height 14
click at [521, 294] on label "Balss atpazīšanas programma" at bounding box center [645, 306] width 463 height 28
click at [540, 334] on p "Ekrāna diktors" at bounding box center [645, 341] width 448 height 14
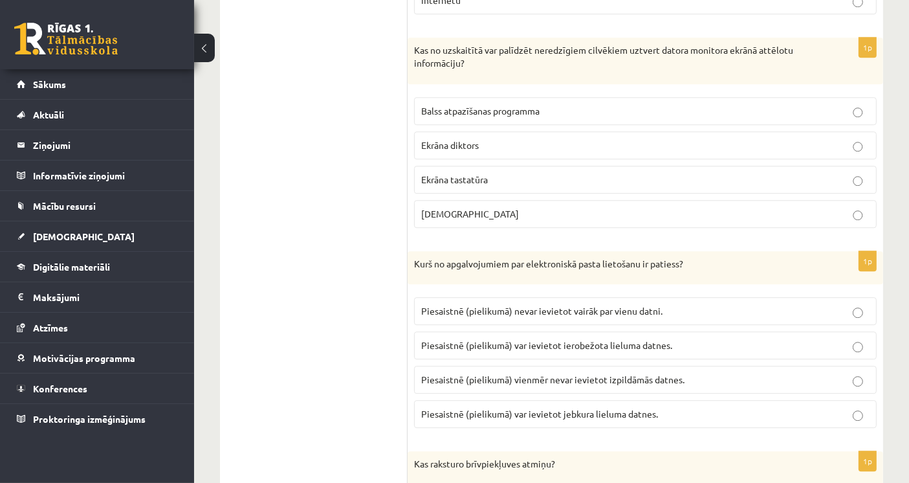
scroll to position [3572, 0]
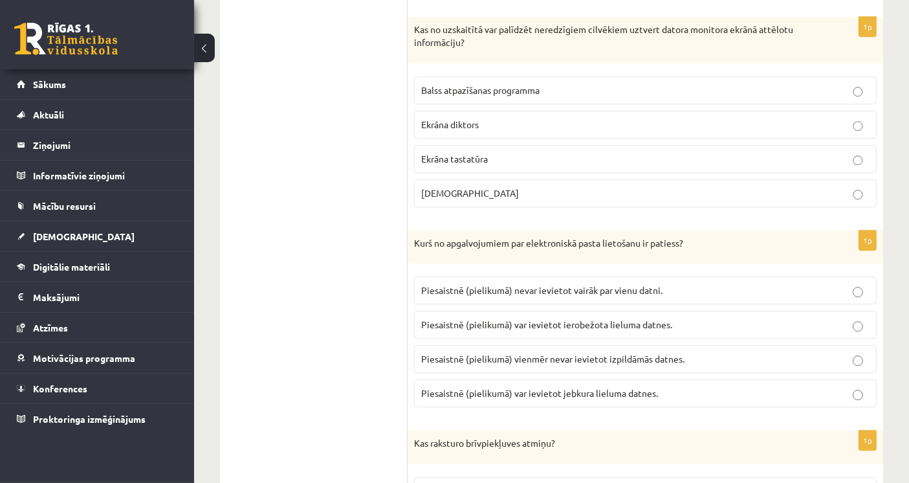
click at [574, 318] on span "Piesaistnē (pielikumā) var ievietot ierobežota lieluma datnes." at bounding box center [546, 324] width 251 height 12
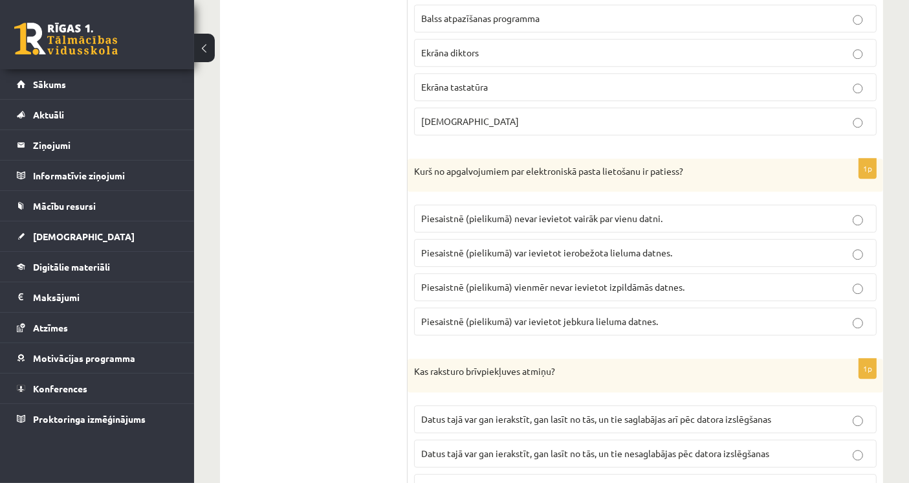
scroll to position [3716, 0]
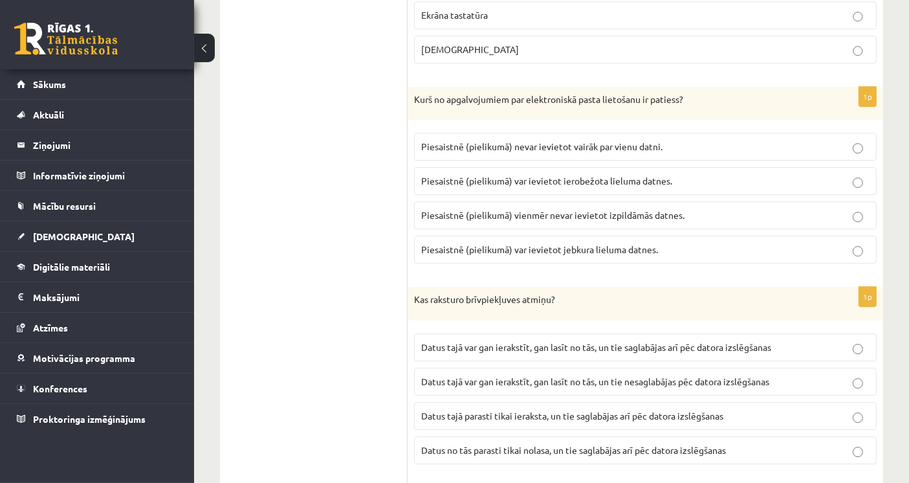
click at [495, 367] on label "Datus tajā var gan ierakstīt, gan lasīt no tās, un tie nesaglabājas pēc datora …" at bounding box center [645, 381] width 463 height 28
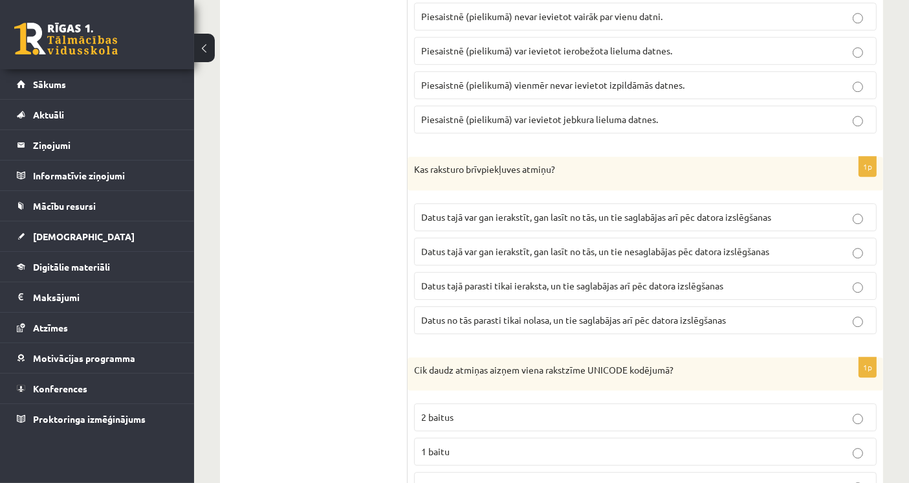
scroll to position [3920, 0]
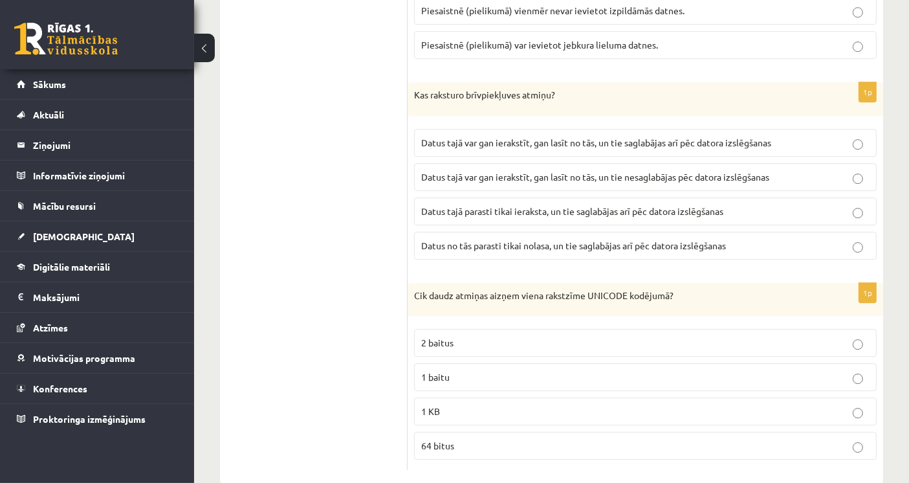
click at [457, 336] on p "2 baitus" at bounding box center [645, 343] width 448 height 14
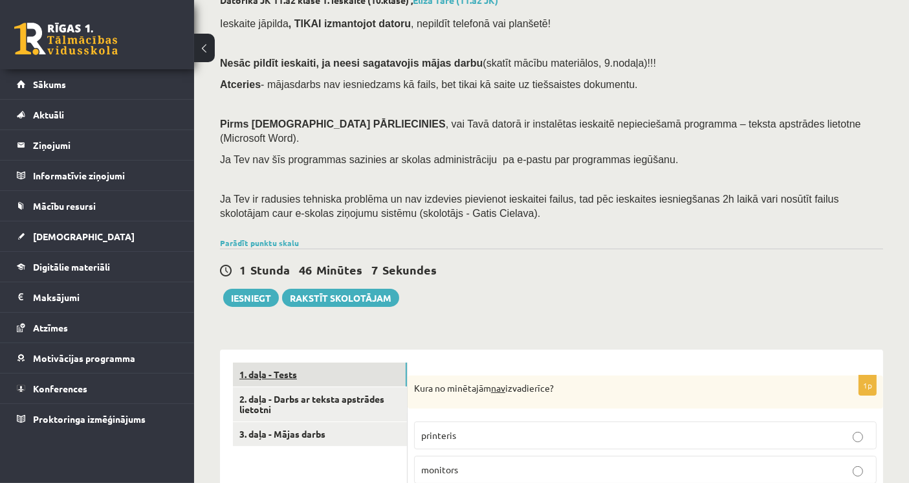
scroll to position [215, 0]
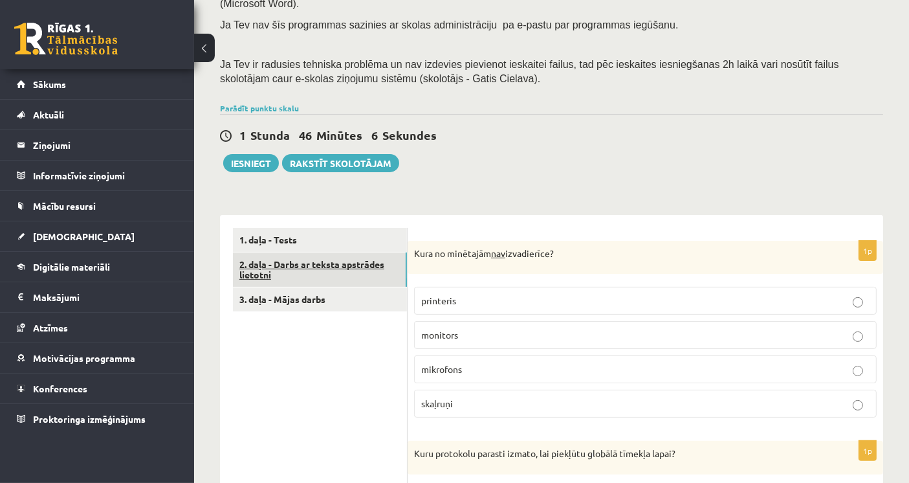
click at [370, 254] on link "2. daļa - Darbs ar teksta apstrādes lietotni" at bounding box center [320, 269] width 174 height 35
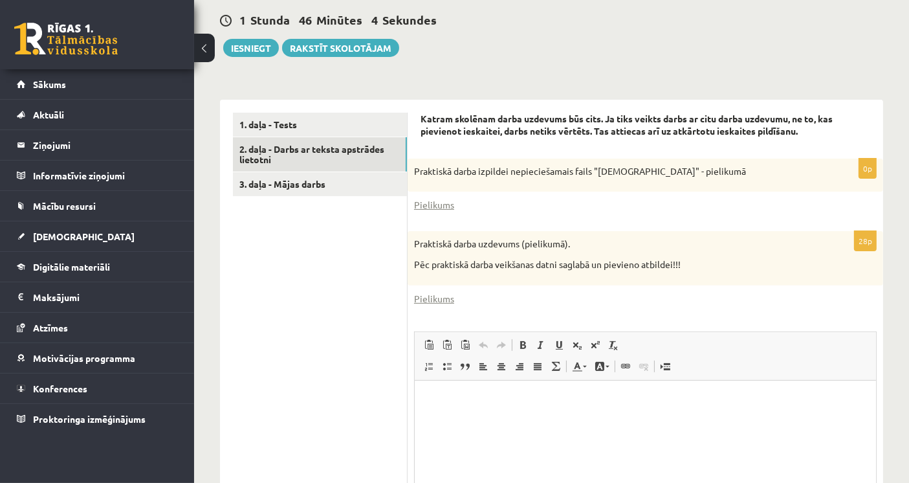
scroll to position [344, 0]
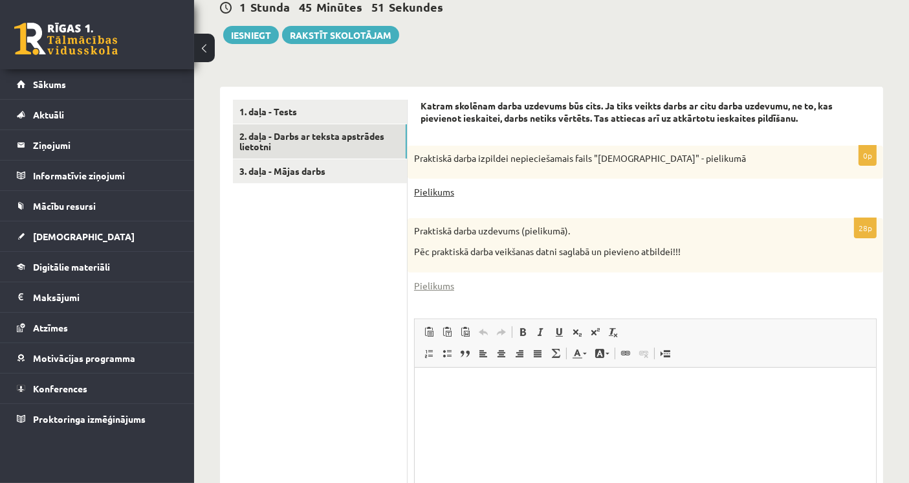
click at [428, 185] on link "Pielikums" at bounding box center [434, 192] width 40 height 14
click at [441, 279] on link "Pielikums" at bounding box center [434, 286] width 40 height 14
click at [529, 230] on div "Praktiskā darba uzdevums (pielikumā). Pēc praktiskā darba veikšanas datni sagla…" at bounding box center [646, 245] width 476 height 54
